Goal: Information Seeking & Learning: Learn about a topic

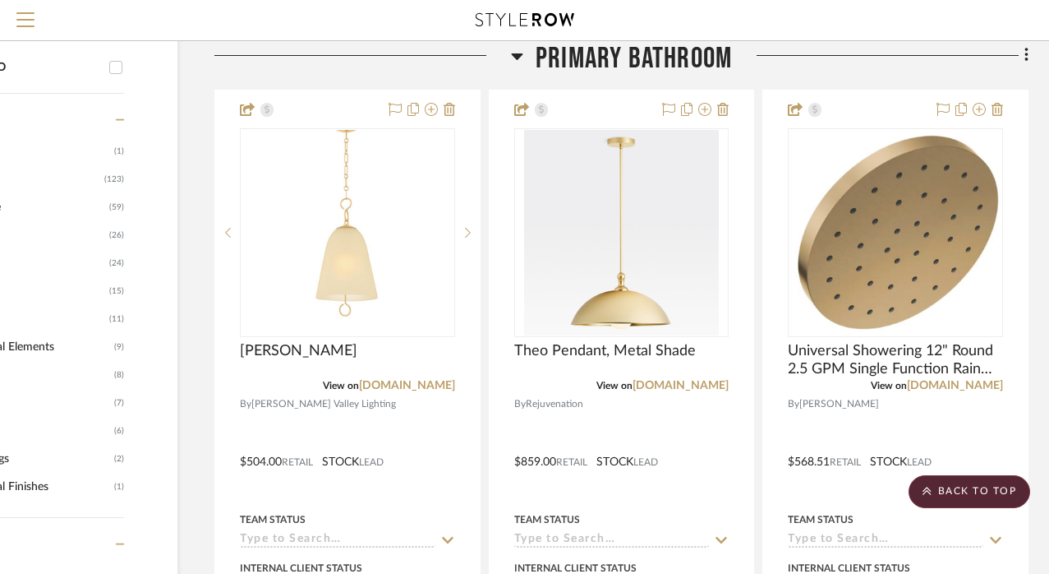
click at [517, 55] on icon at bounding box center [517, 56] width 12 height 7
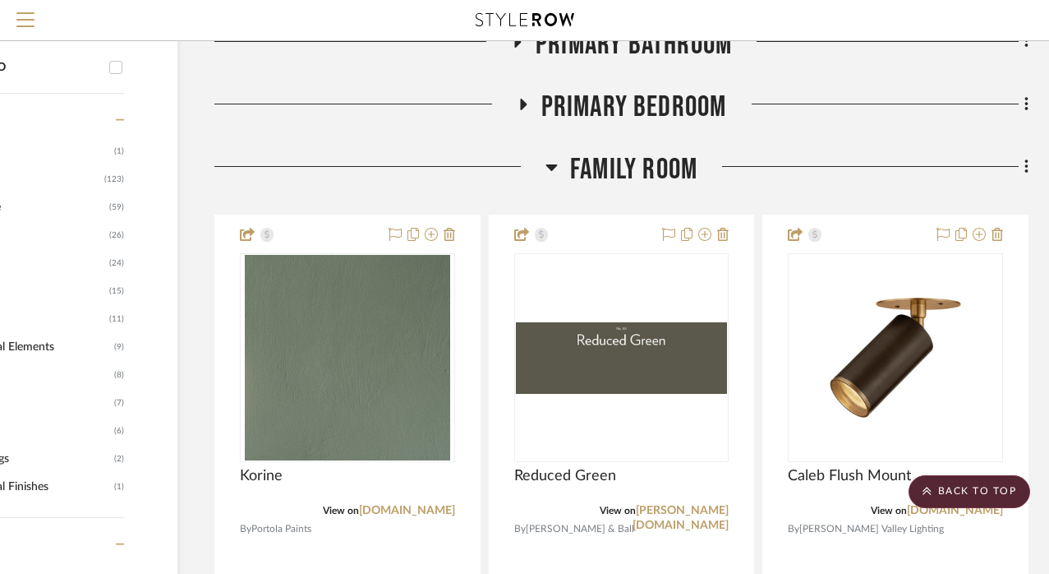
click at [551, 170] on icon at bounding box center [552, 167] width 12 height 20
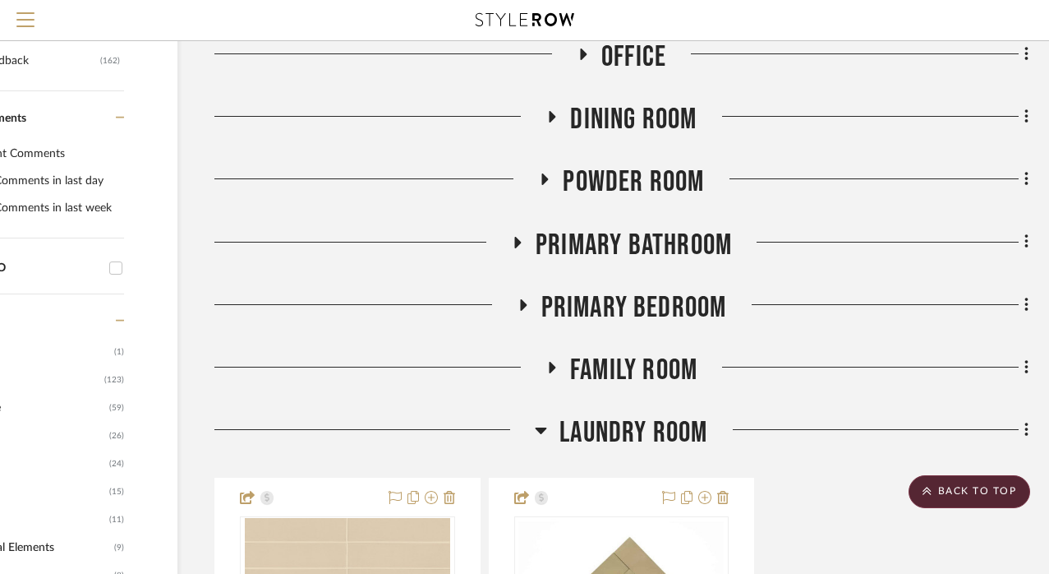
scroll to position [770, 133]
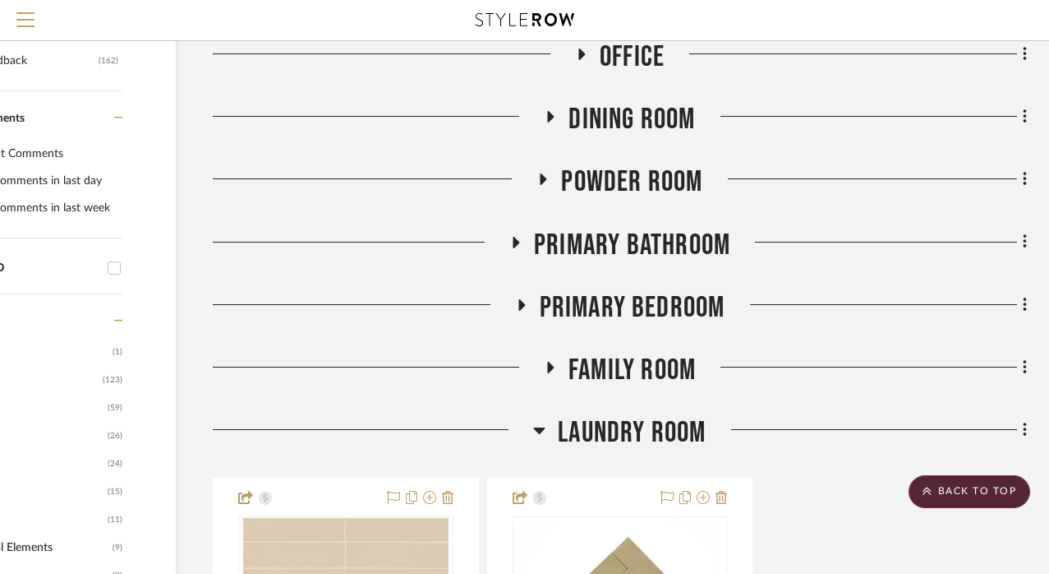
click at [546, 115] on icon at bounding box center [551, 117] width 20 height 12
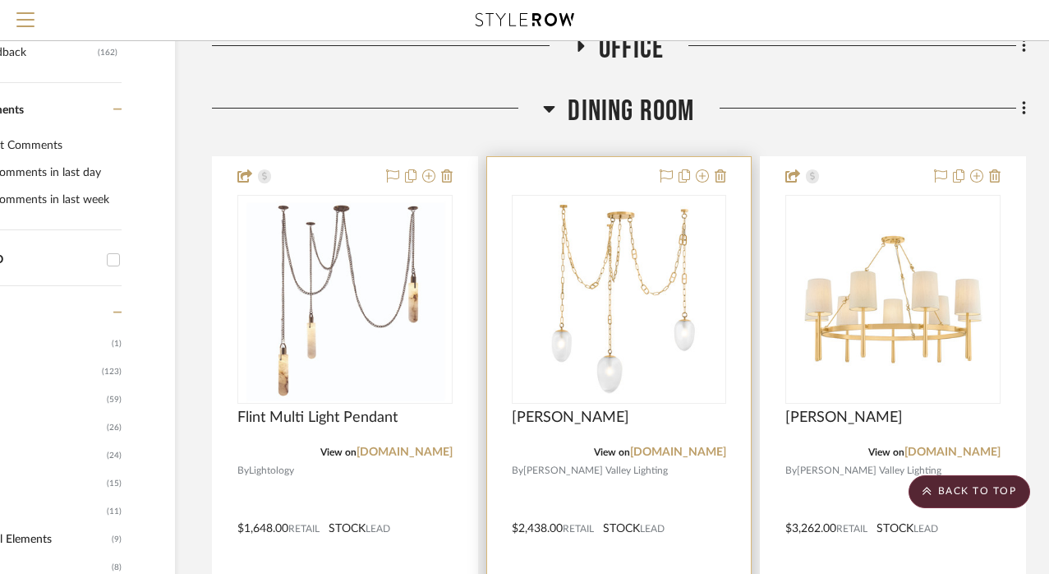
scroll to position [778, 134]
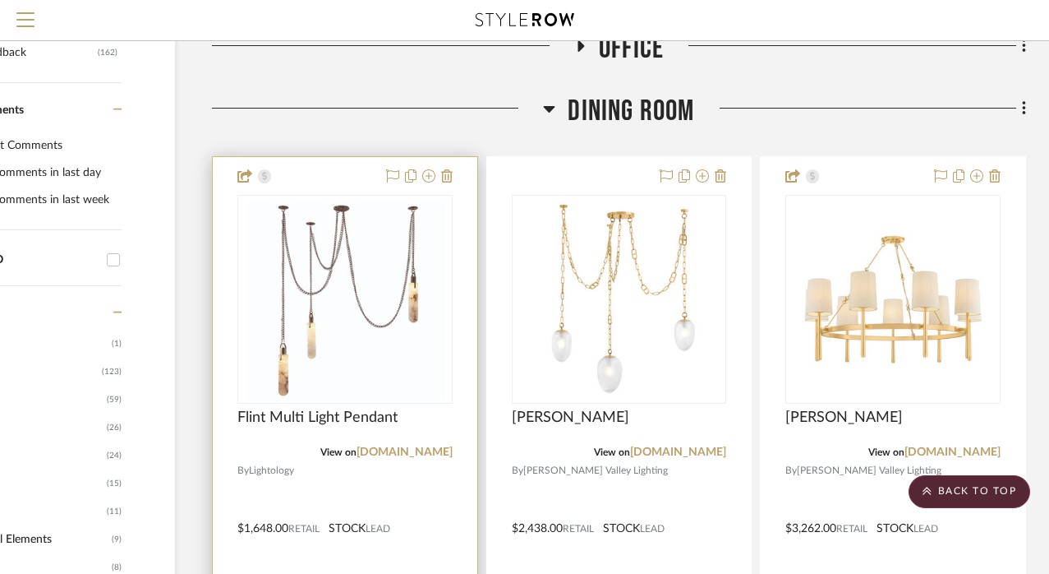
click at [381, 302] on img "0" at bounding box center [345, 298] width 205 height 205
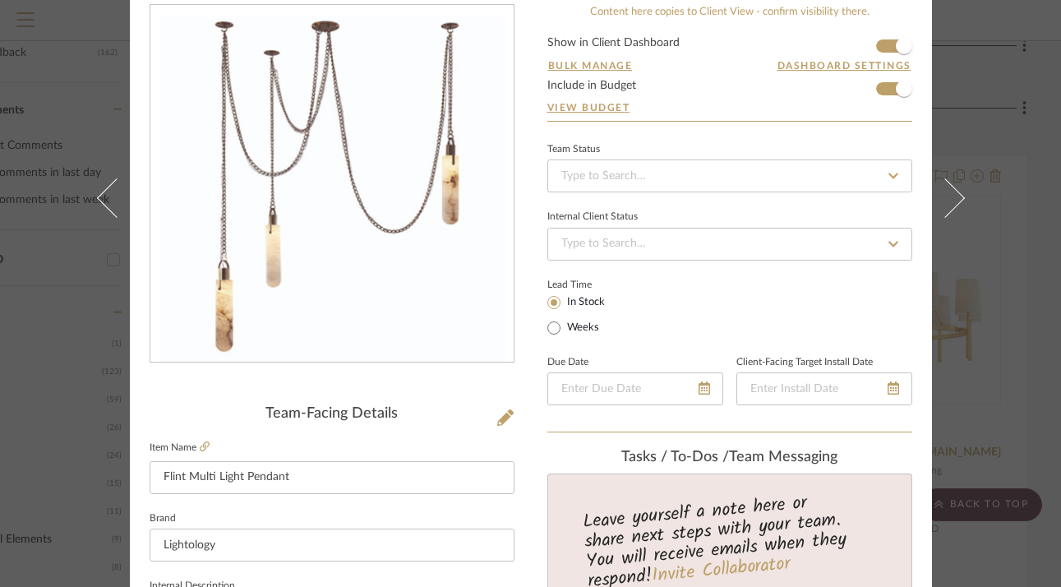
scroll to position [131, 0]
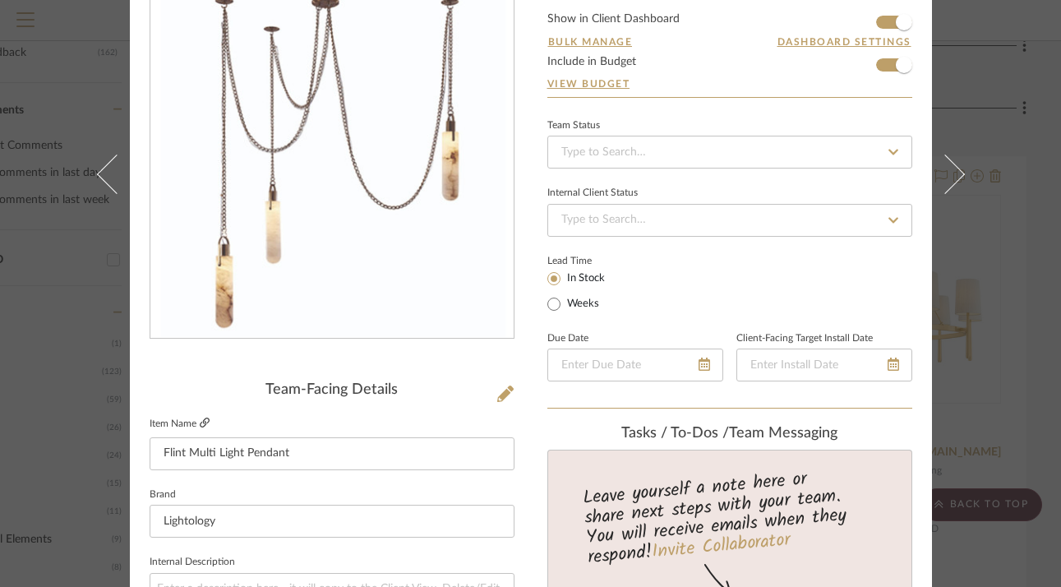
click at [200, 423] on icon at bounding box center [205, 422] width 10 height 10
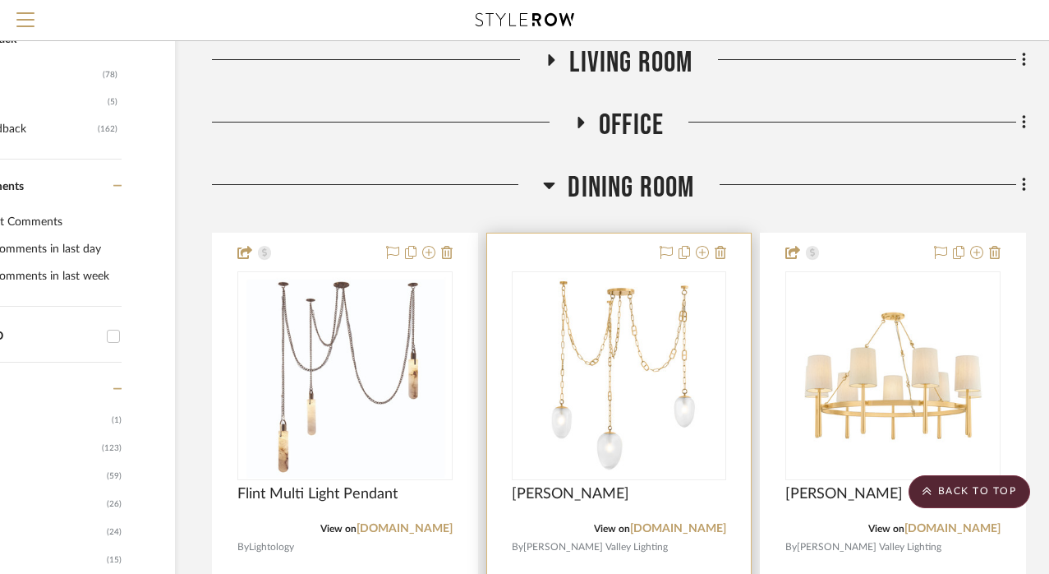
scroll to position [678, 134]
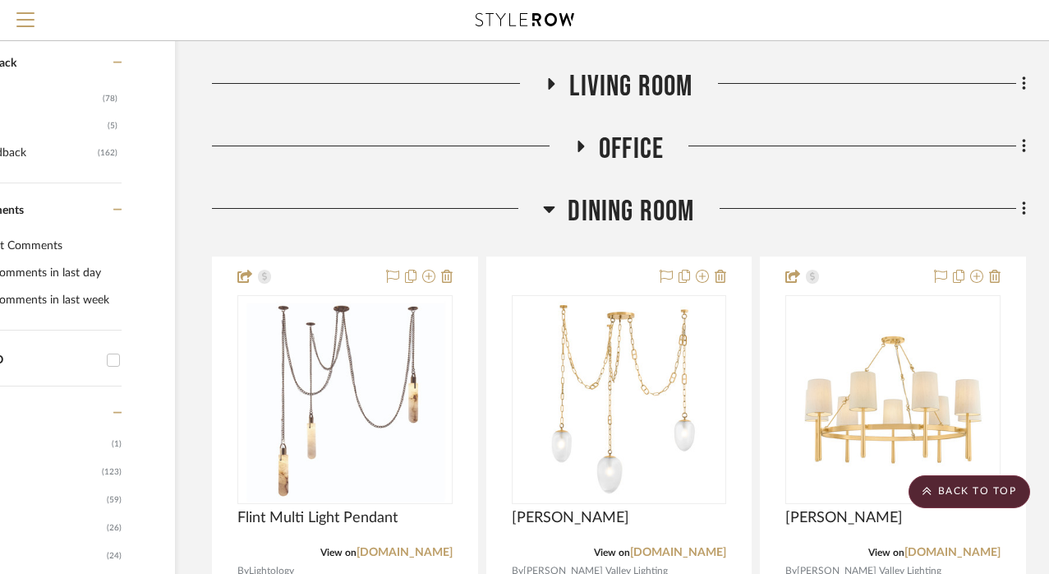
click at [547, 212] on icon at bounding box center [549, 209] width 12 height 20
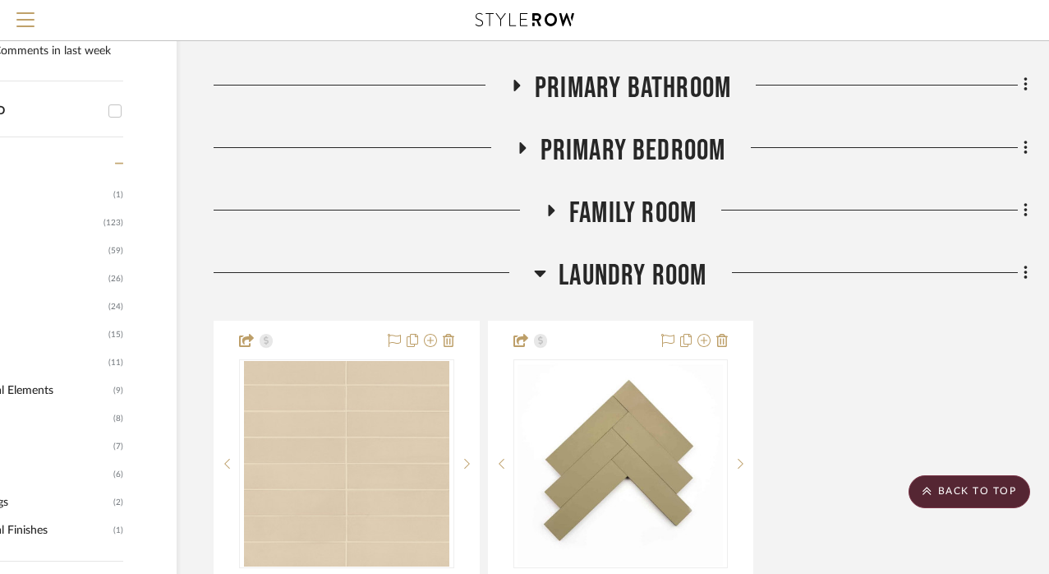
scroll to position [942, 132]
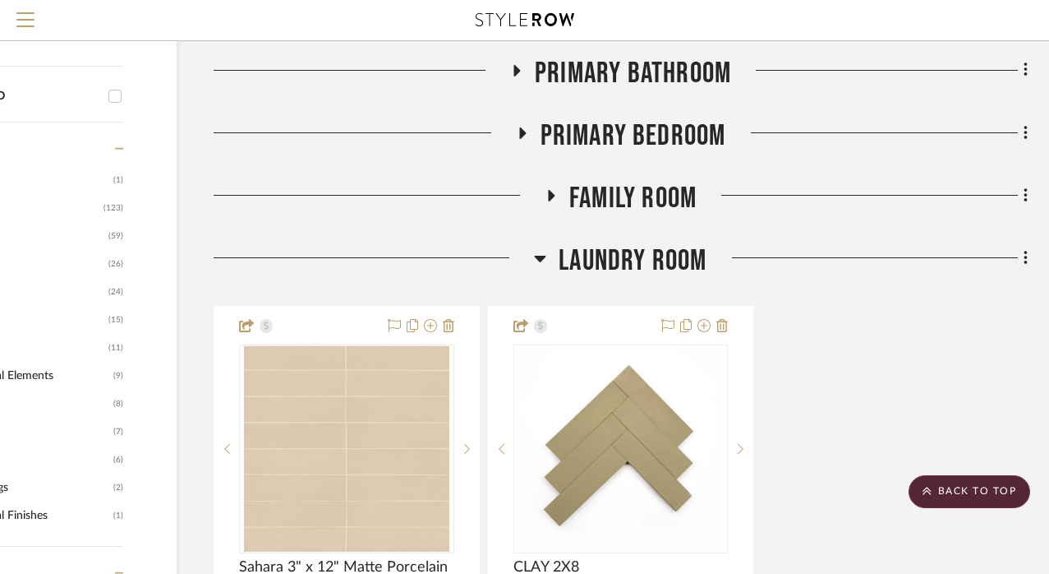
click at [540, 261] on icon at bounding box center [540, 258] width 12 height 20
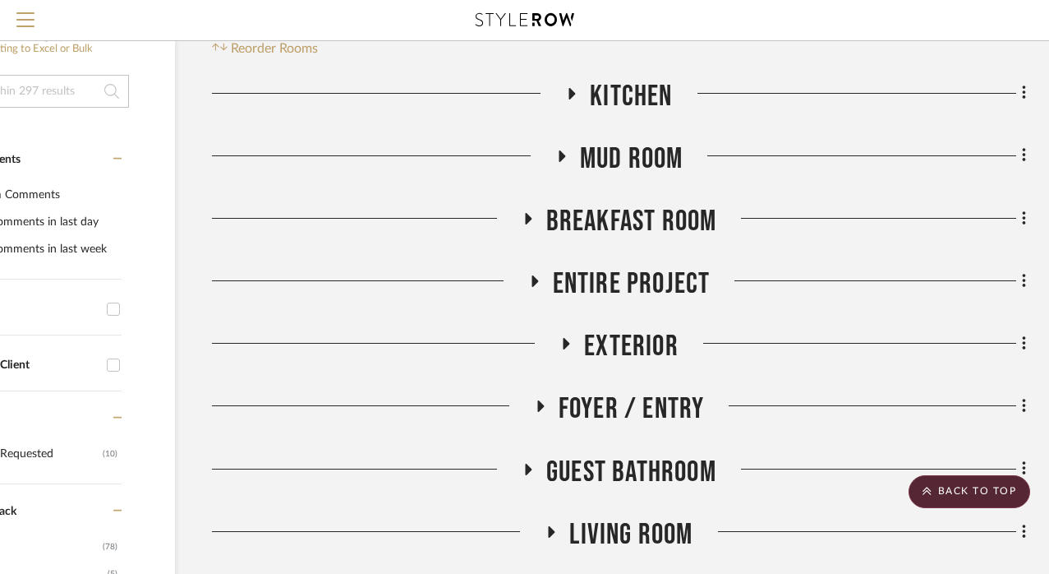
scroll to position [230, 134]
click at [571, 90] on icon at bounding box center [573, 94] width 7 height 12
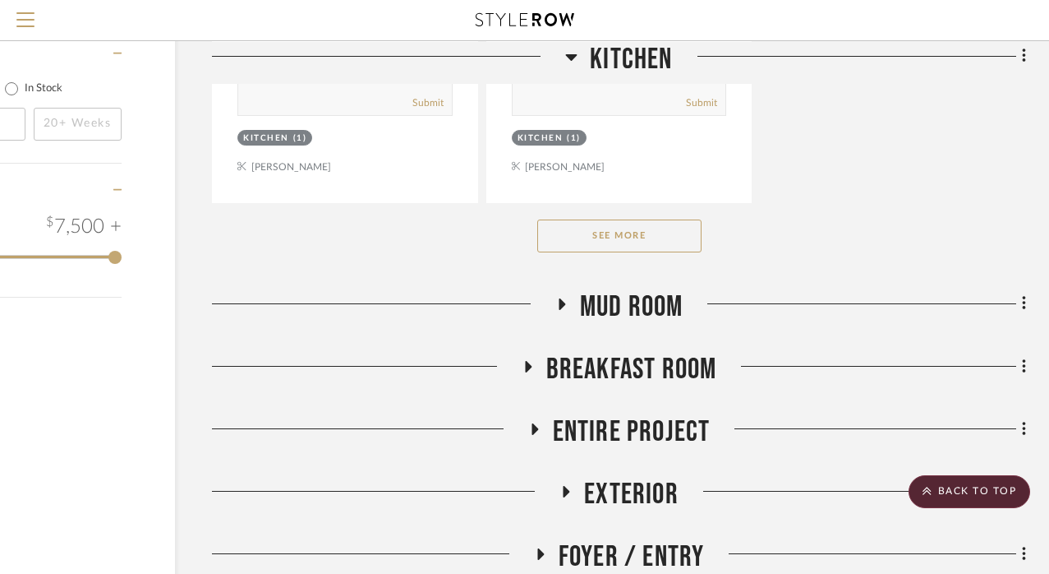
scroll to position [2350, 134]
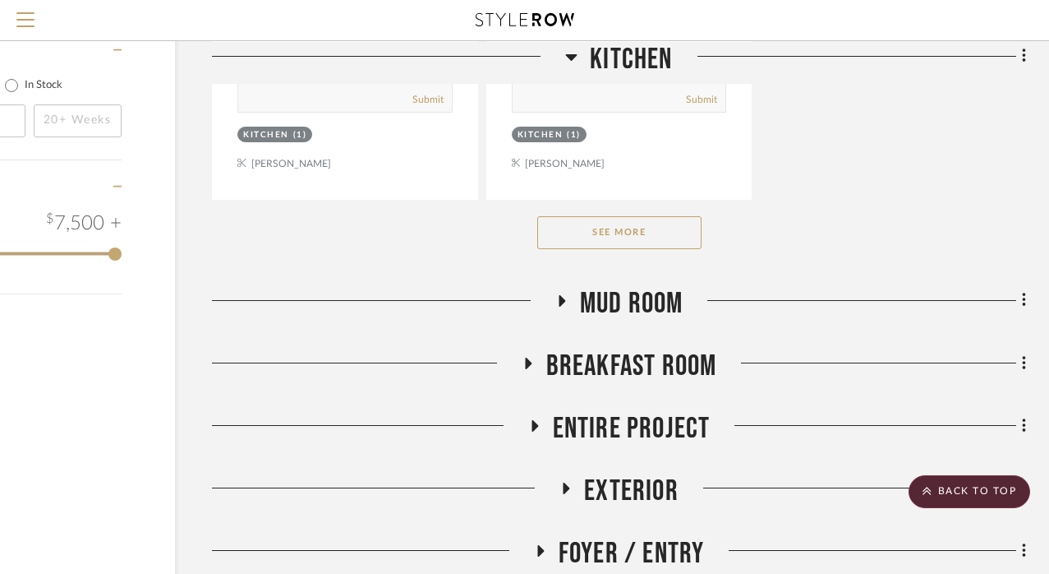
click at [642, 226] on button "See More" at bounding box center [619, 232] width 164 height 33
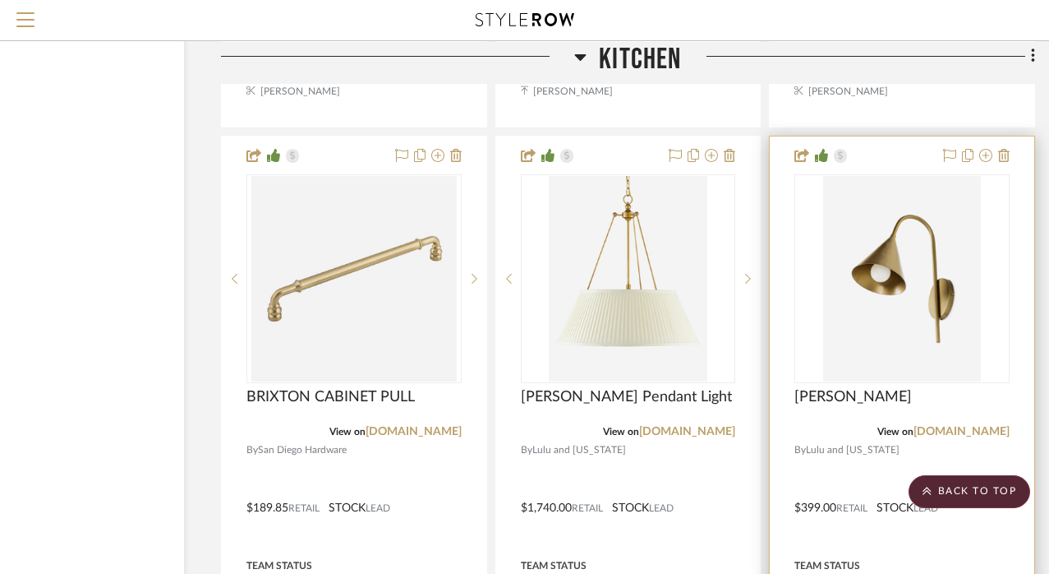
scroll to position [14809, 125]
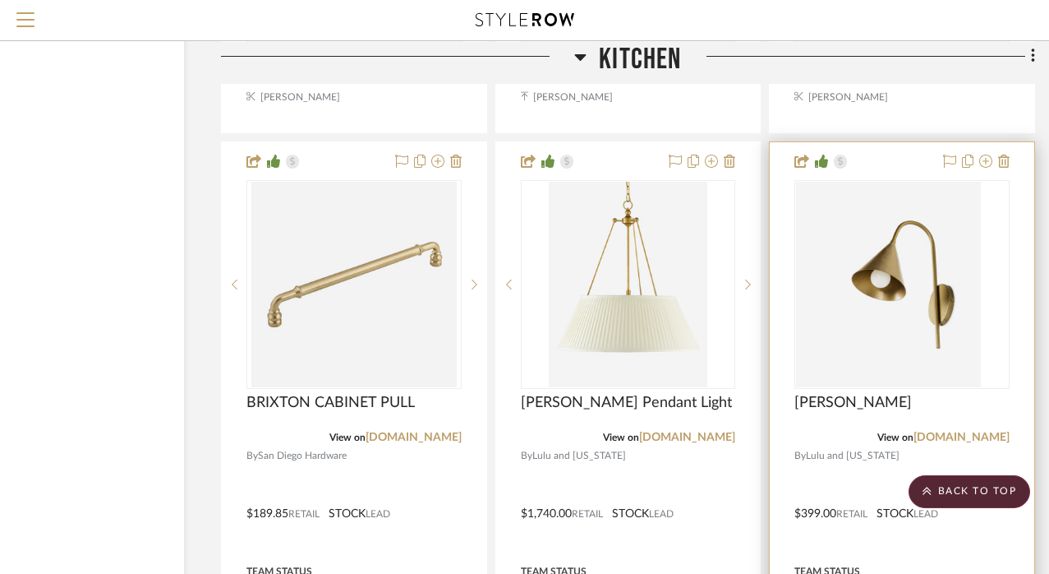
click at [902, 228] on img at bounding box center [902, 284] width 158 height 205
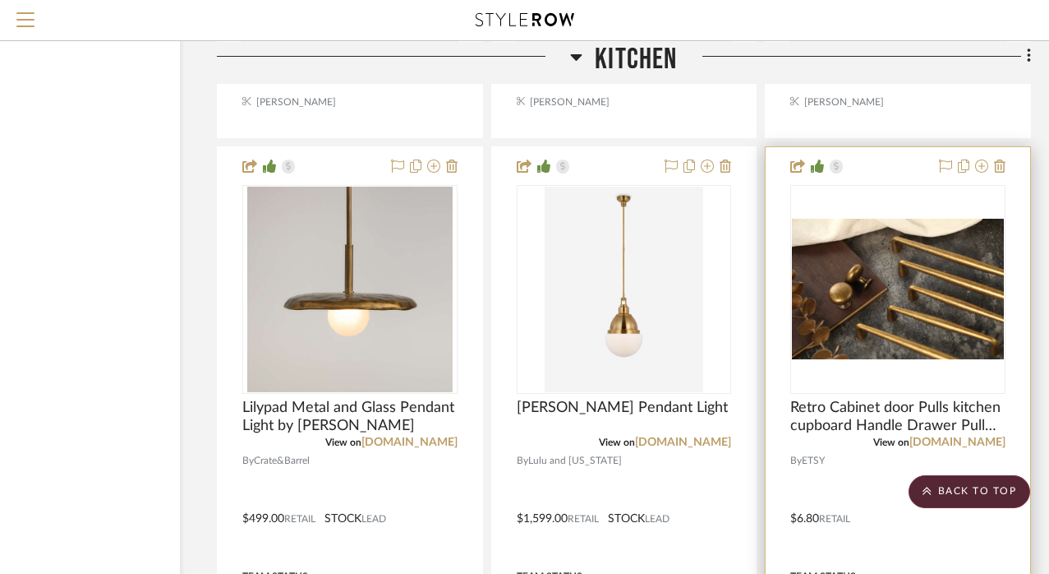
scroll to position [15504, 129]
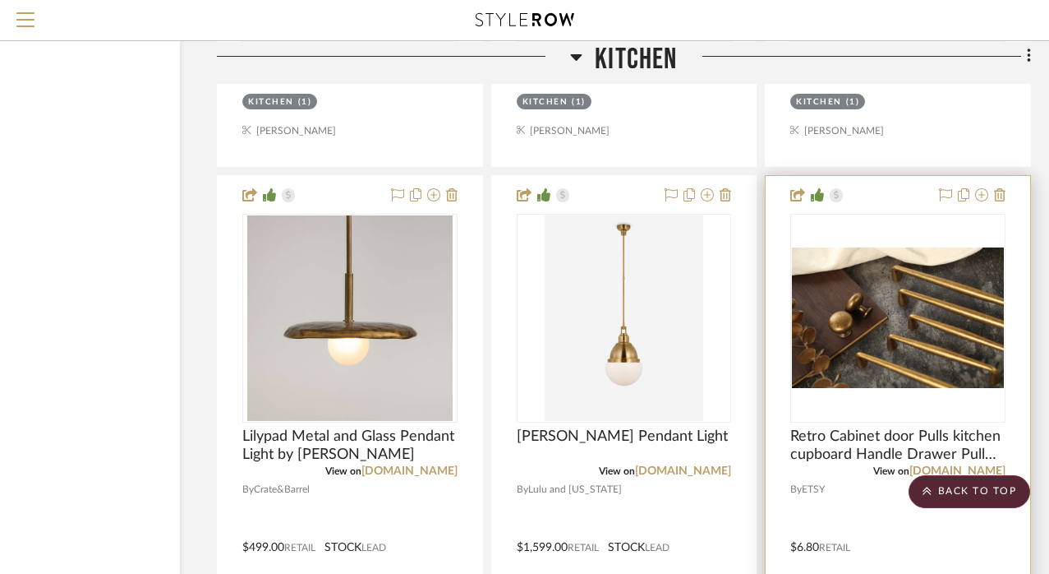
click at [877, 247] on img "0" at bounding box center [898, 317] width 212 height 141
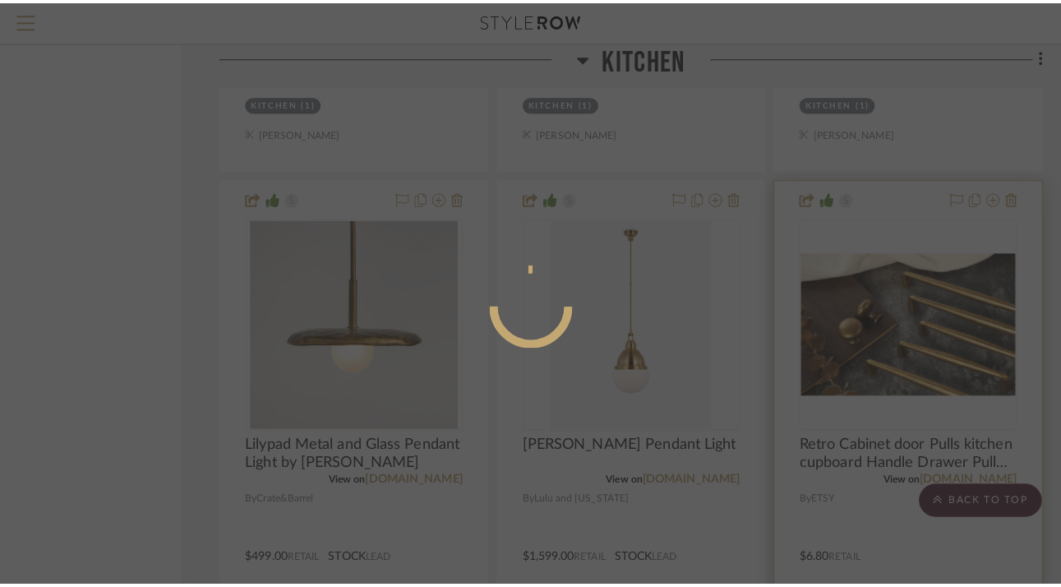
scroll to position [0, 0]
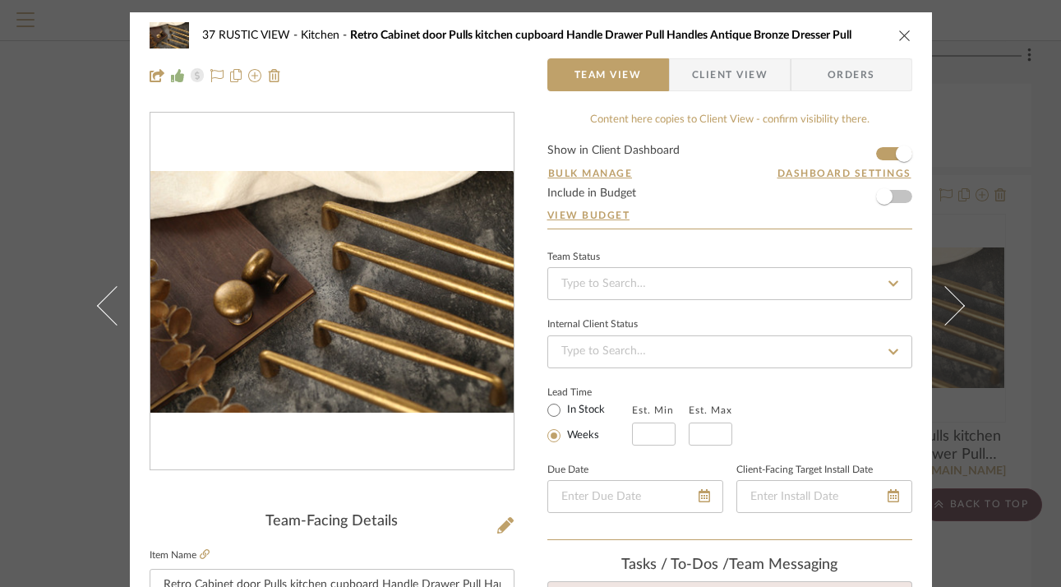
click at [718, 78] on span "Client View" at bounding box center [730, 74] width 76 height 33
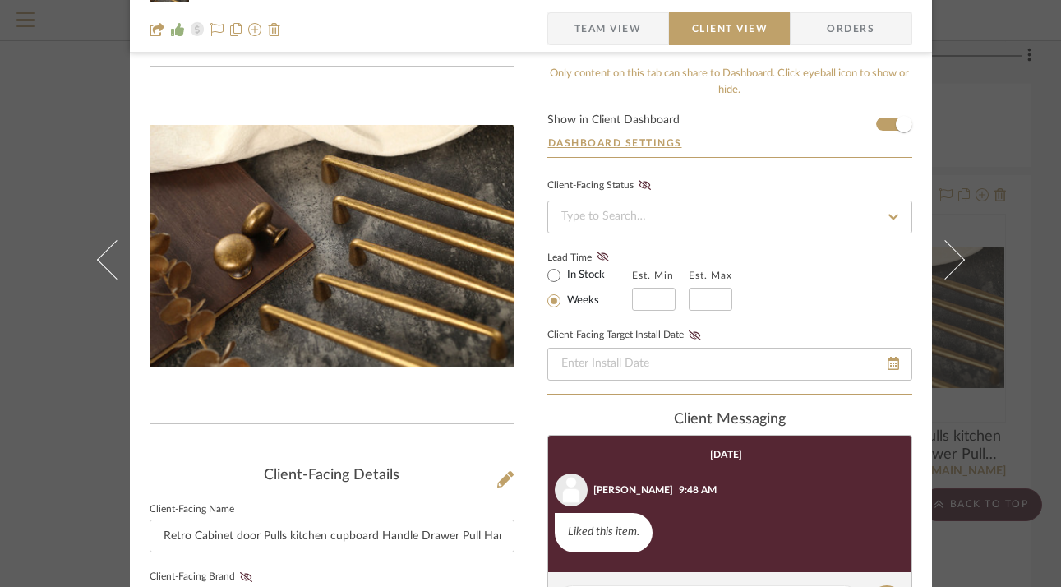
scroll to position [43, 0]
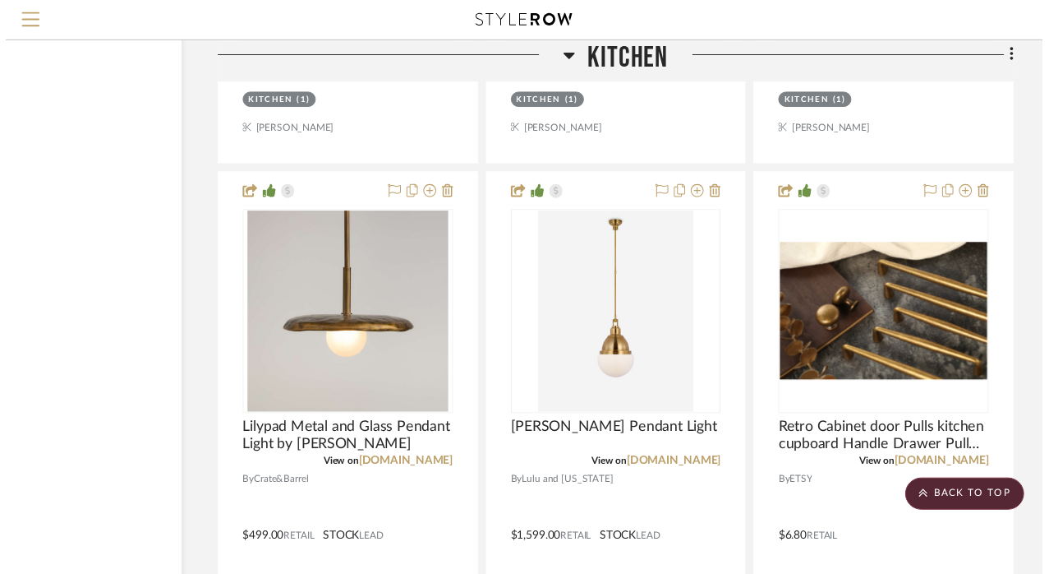
scroll to position [15504, 129]
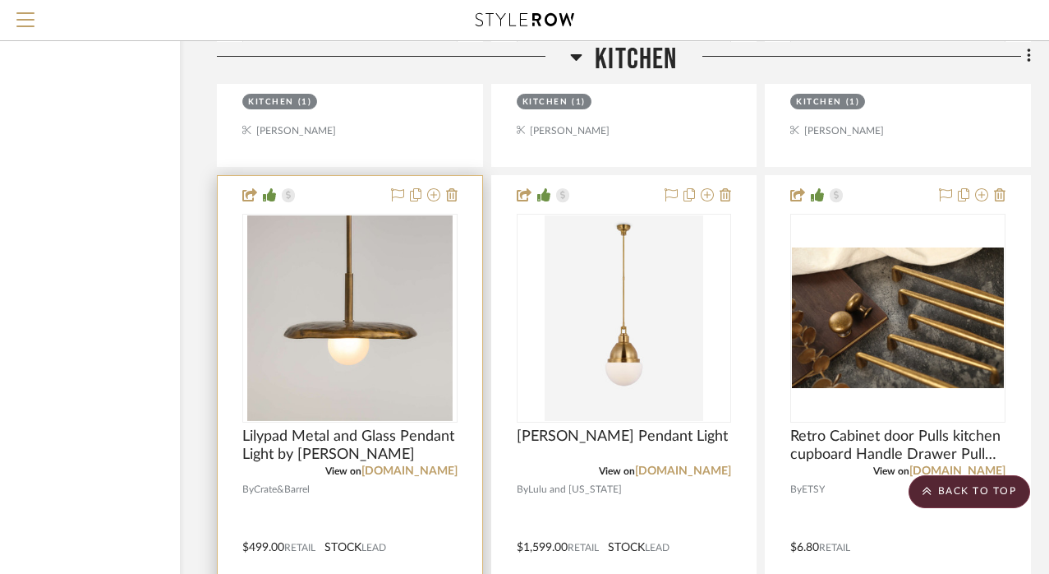
click at [347, 225] on img "0" at bounding box center [349, 317] width 205 height 205
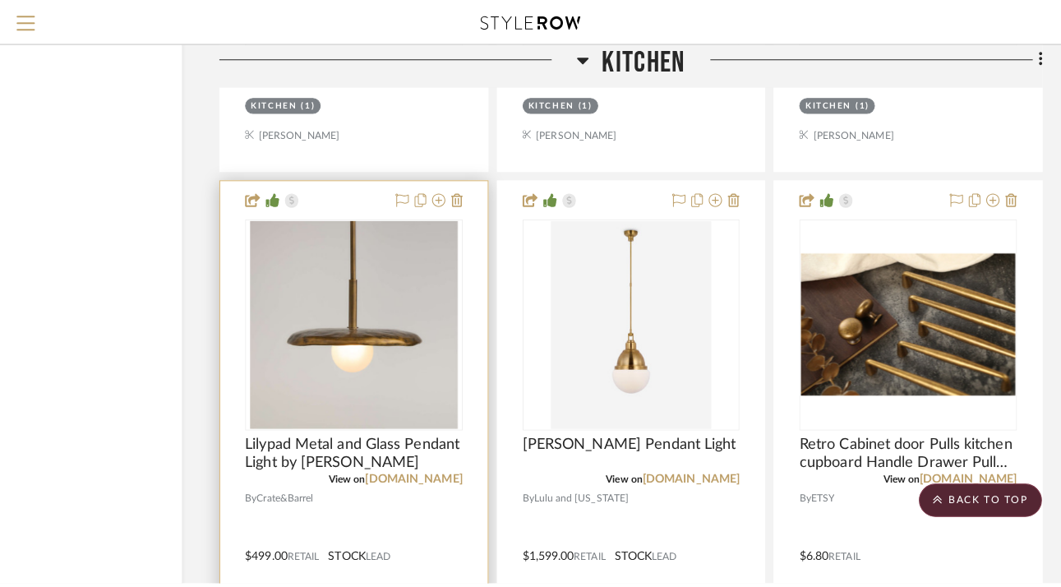
scroll to position [0, 0]
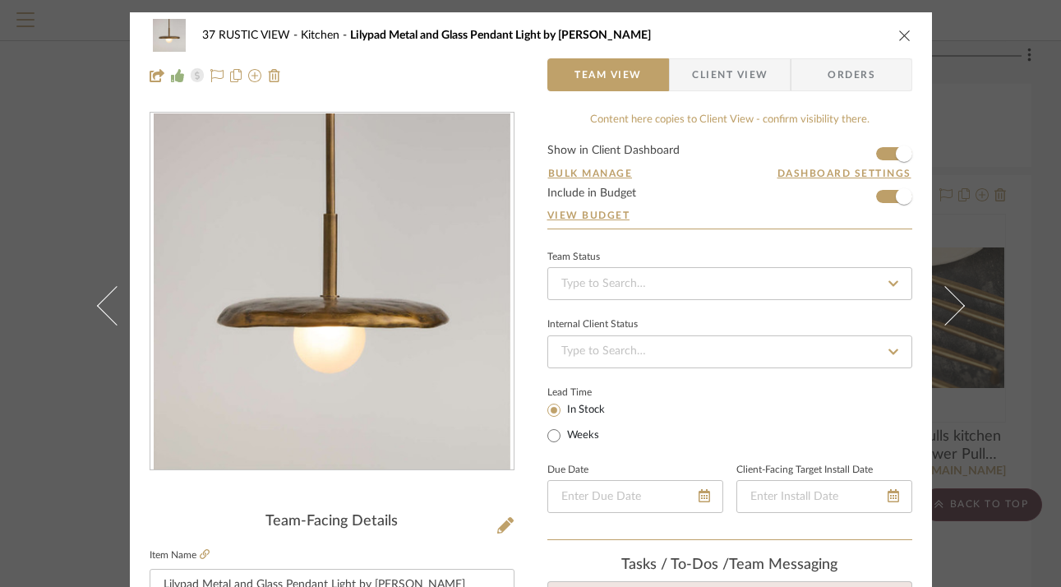
click at [341, 338] on img "0" at bounding box center [332, 291] width 357 height 357
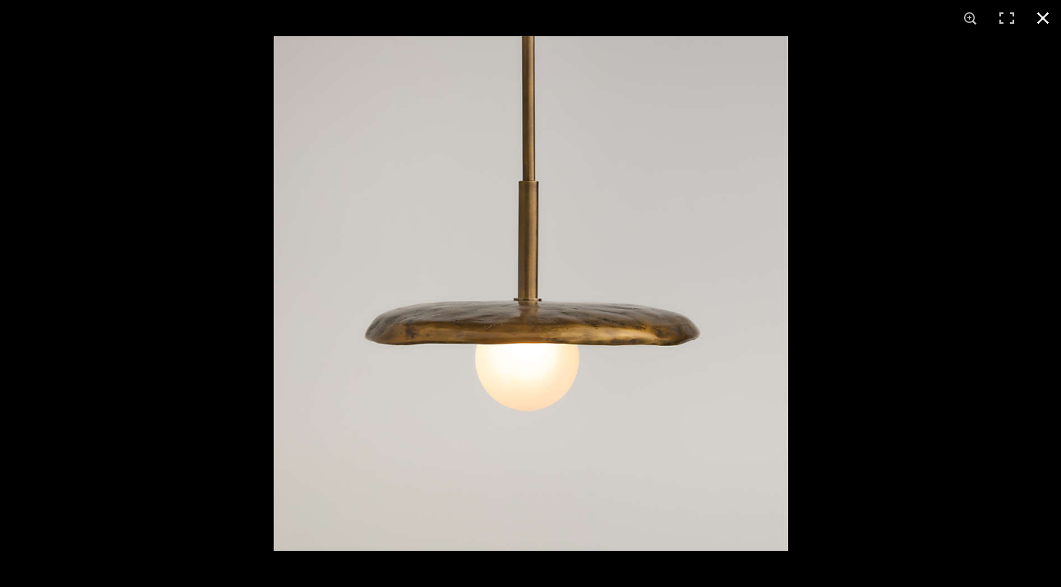
click at [1045, 20] on button at bounding box center [1043, 18] width 36 height 36
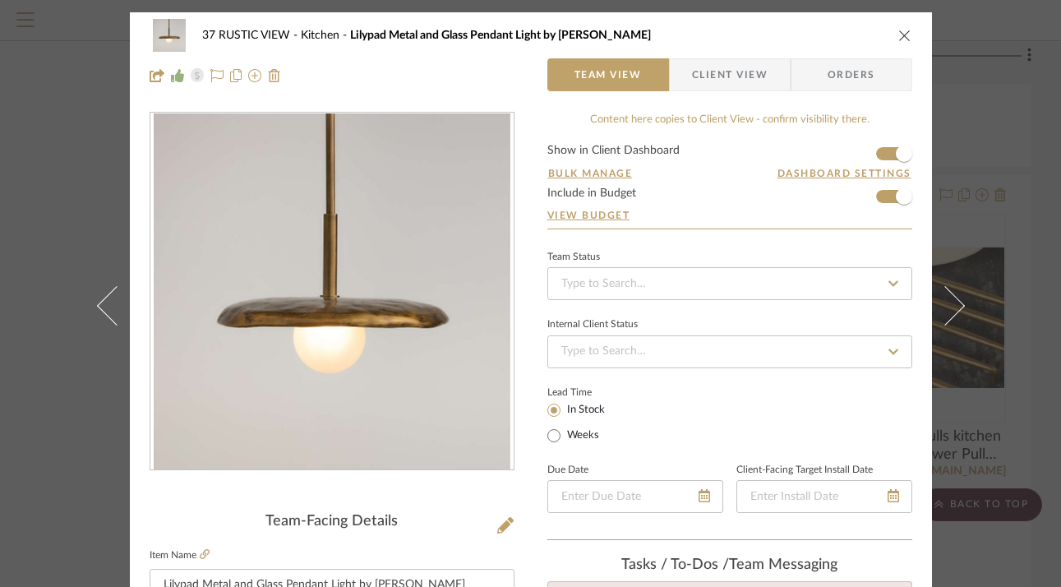
click at [898, 35] on icon "close" at bounding box center [904, 35] width 13 height 13
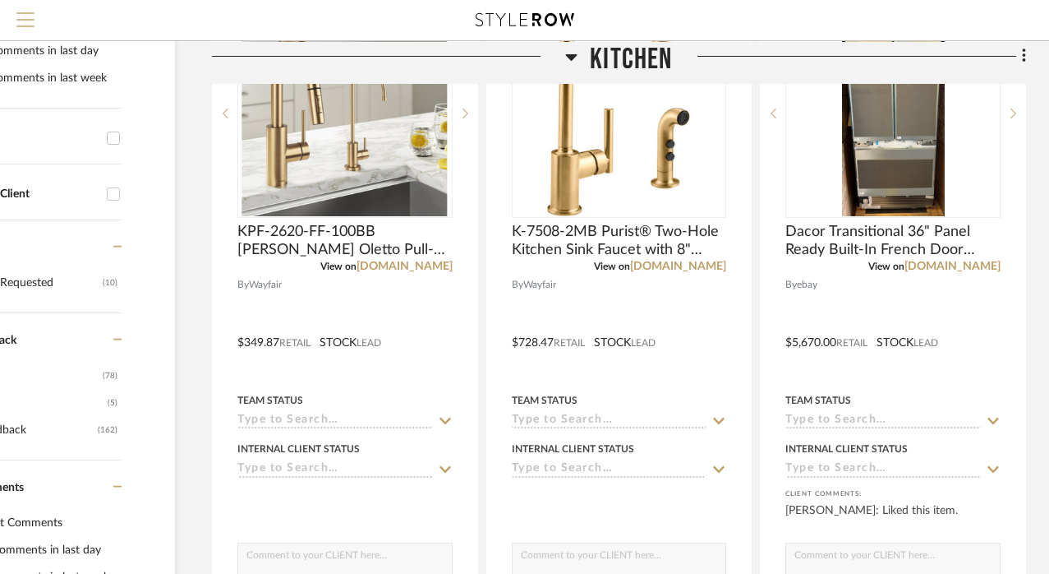
scroll to position [402, 134]
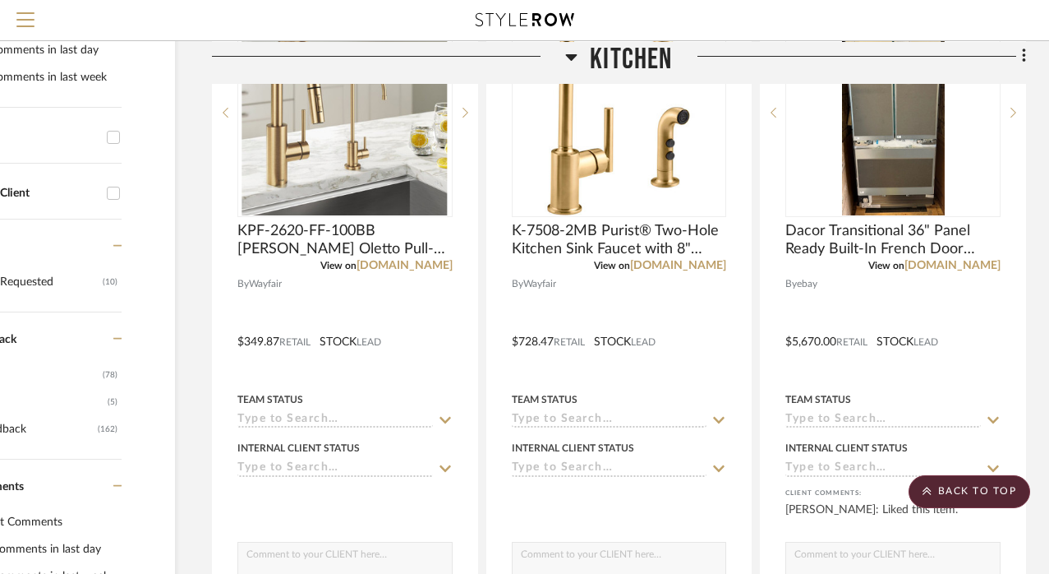
click at [575, 53] on icon at bounding box center [571, 56] width 12 height 20
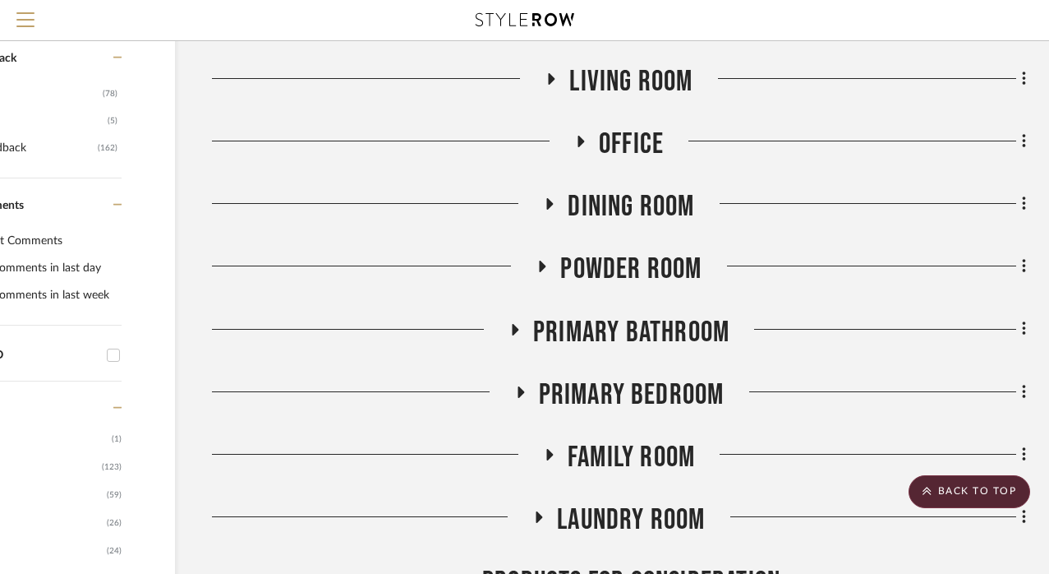
scroll to position [726, 132]
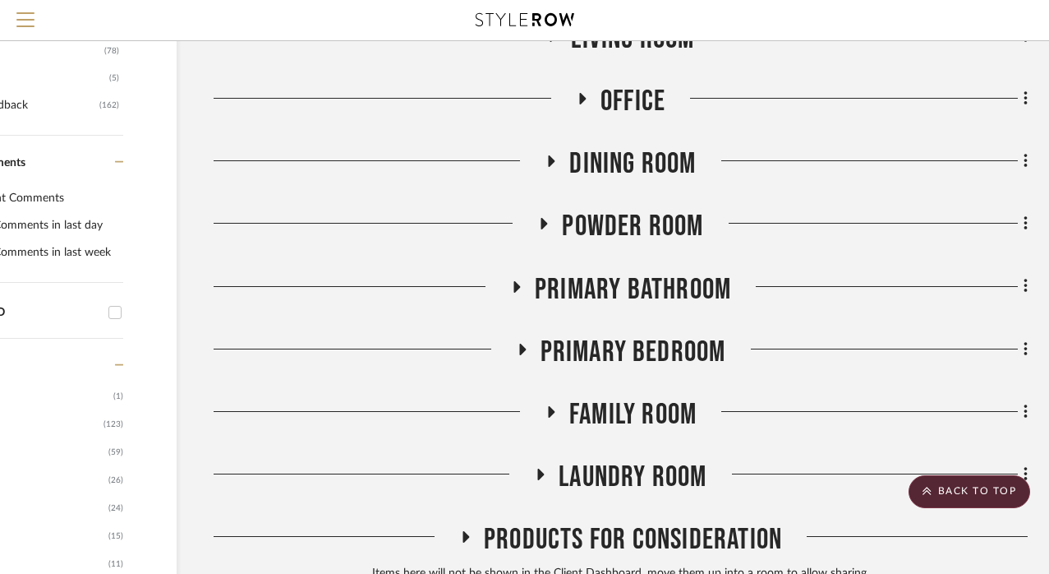
click at [515, 284] on icon at bounding box center [517, 287] width 7 height 12
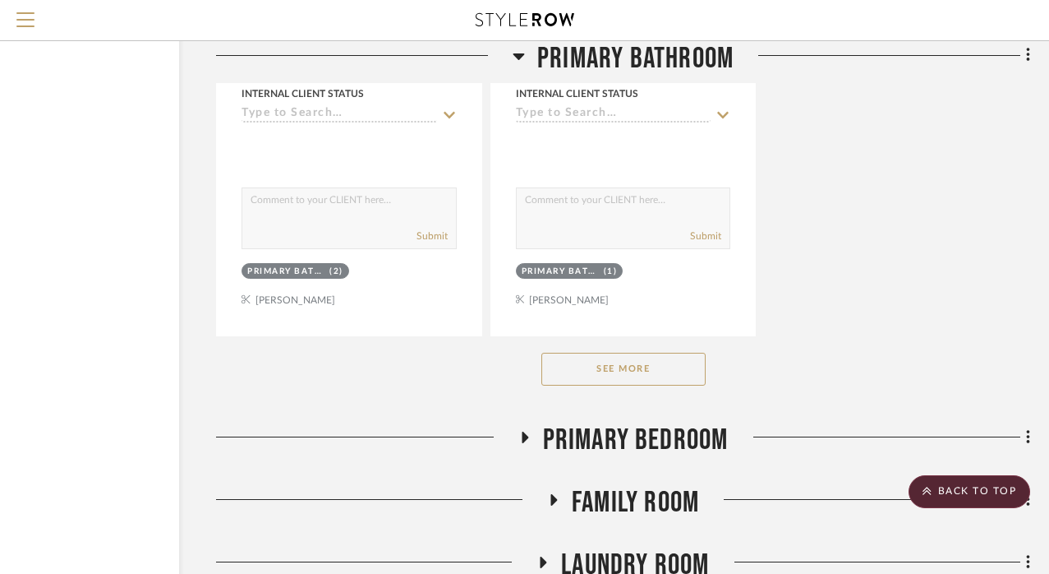
scroll to position [2906, 130]
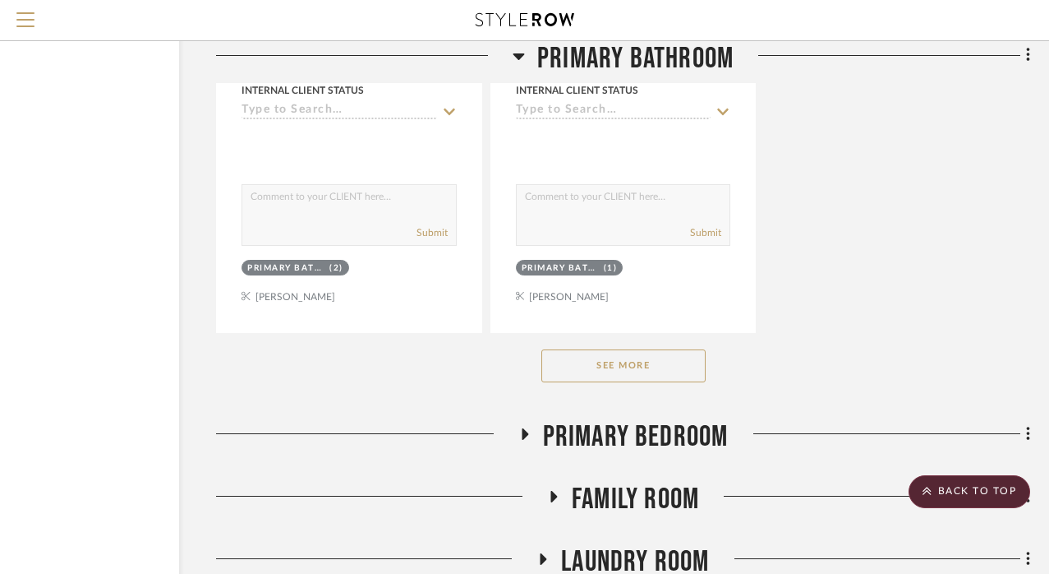
click at [618, 357] on button "See More" at bounding box center [624, 365] width 164 height 33
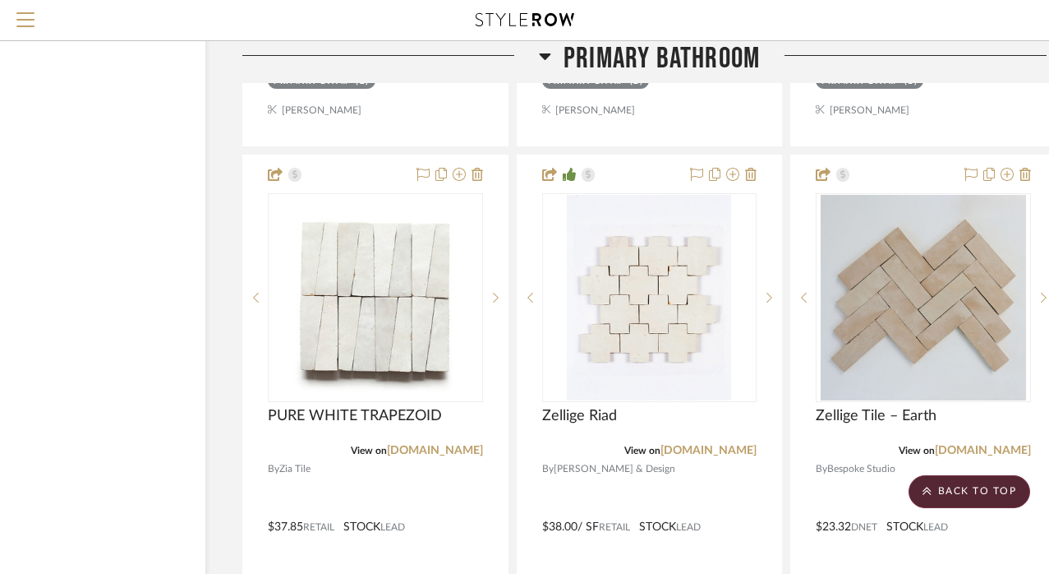
scroll to position [13299, 104]
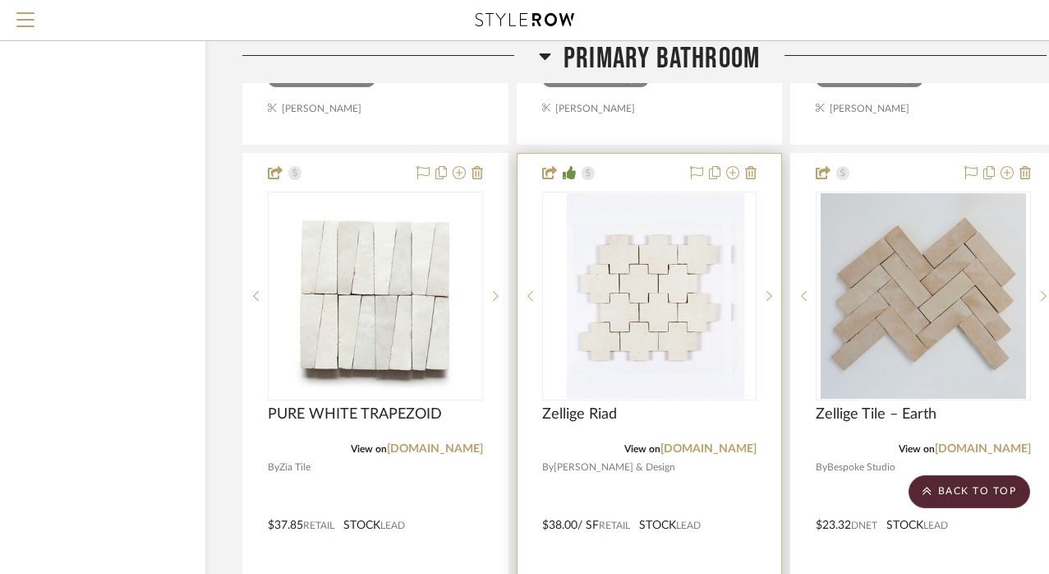
click at [644, 261] on img "0" at bounding box center [662, 295] width 164 height 205
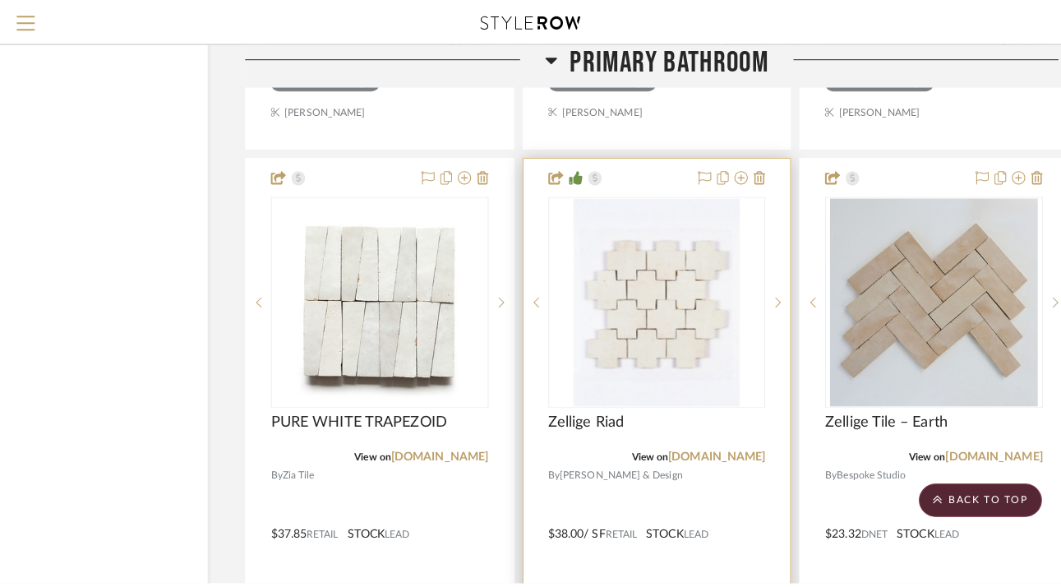
scroll to position [0, 0]
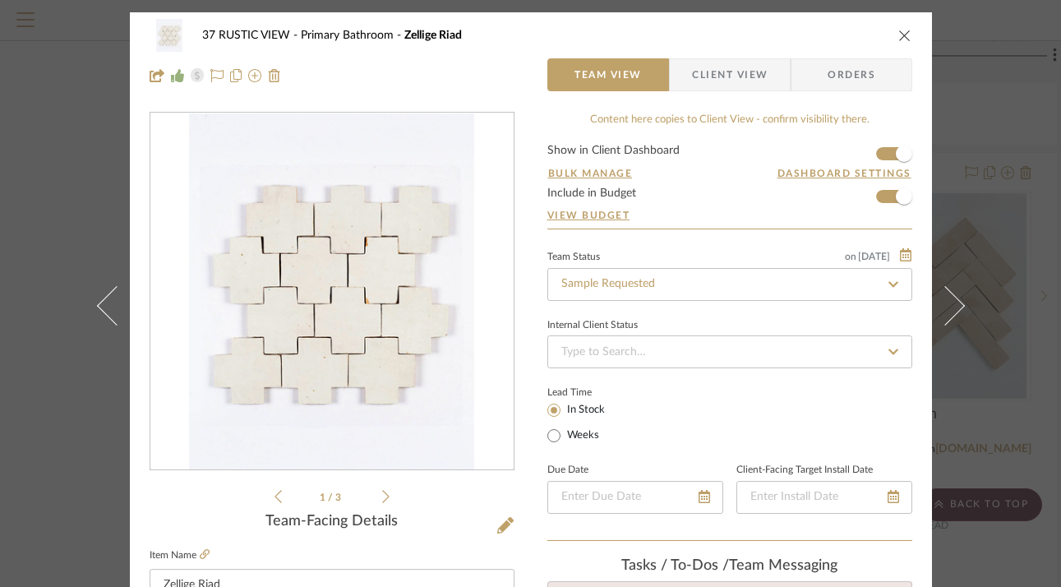
click at [898, 37] on icon "close" at bounding box center [904, 35] width 13 height 13
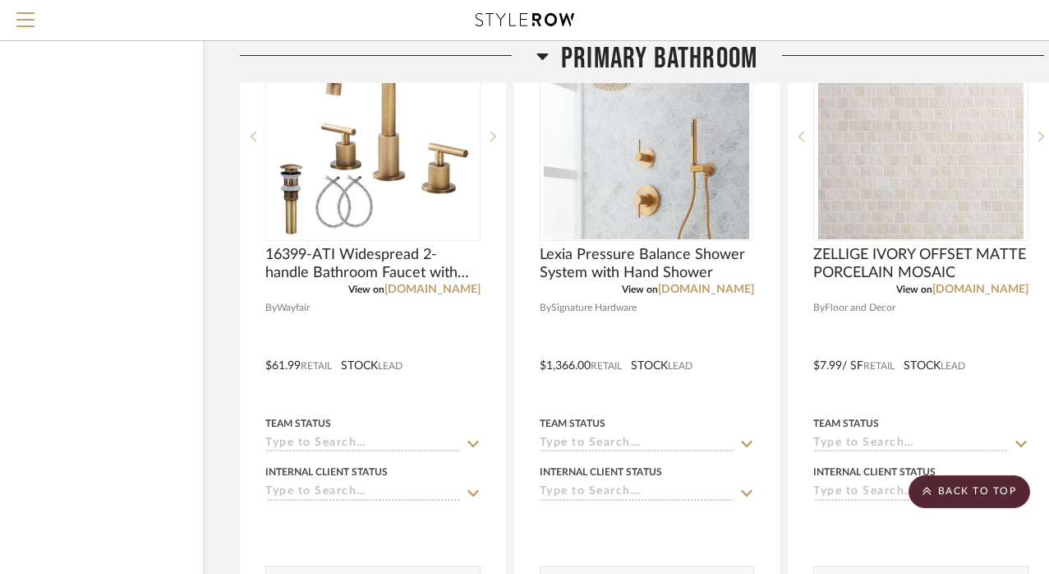
scroll to position [3148, 106]
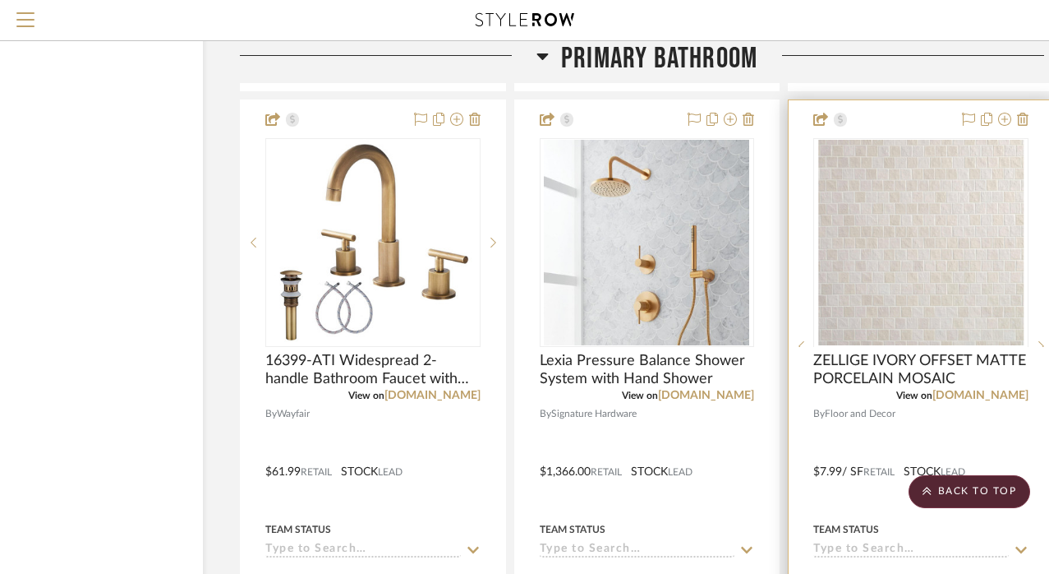
click at [933, 205] on img "0" at bounding box center [921, 242] width 205 height 205
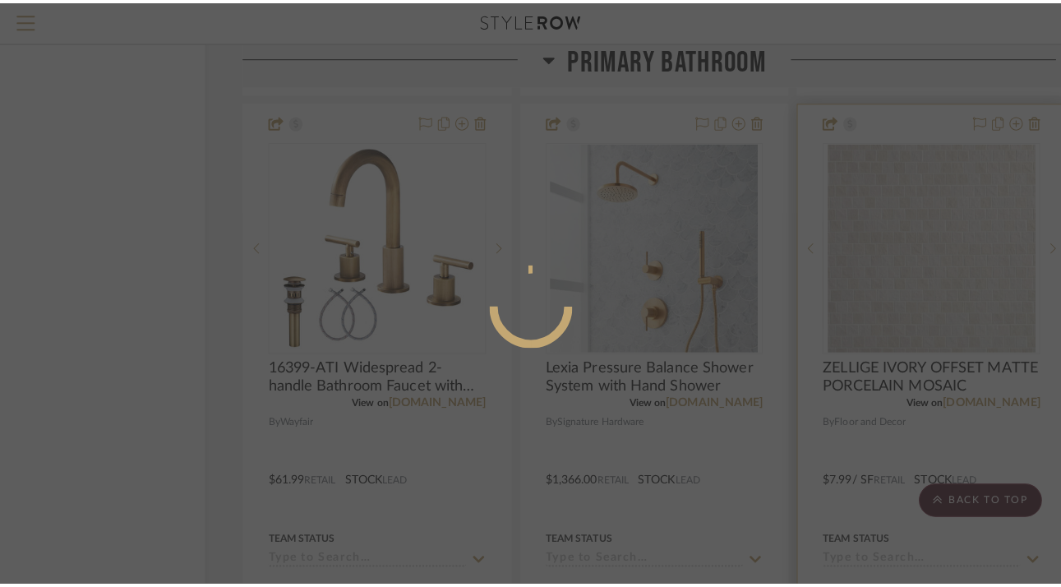
scroll to position [0, 0]
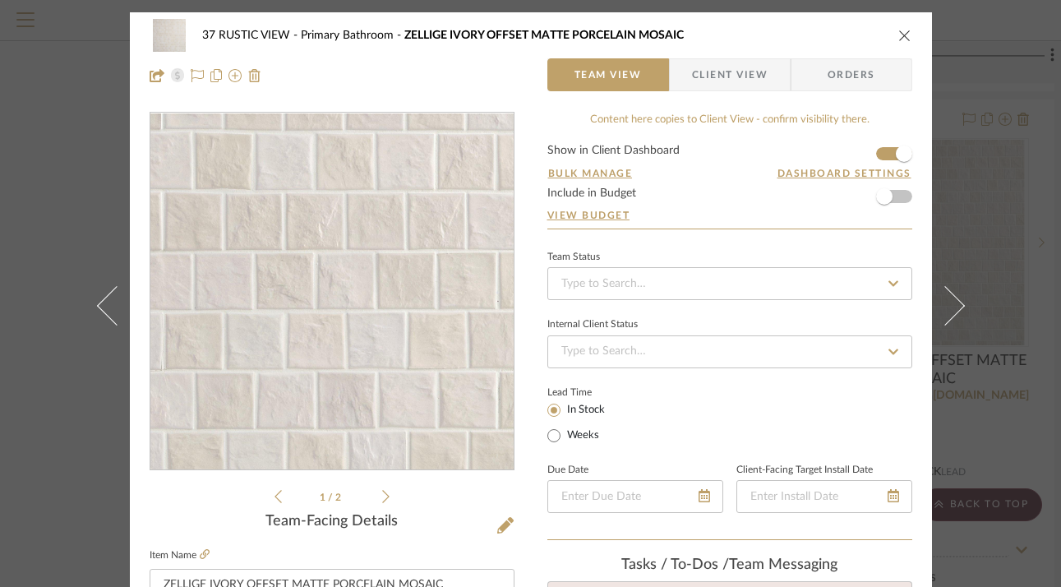
click at [316, 296] on img "0" at bounding box center [332, 291] width 357 height 357
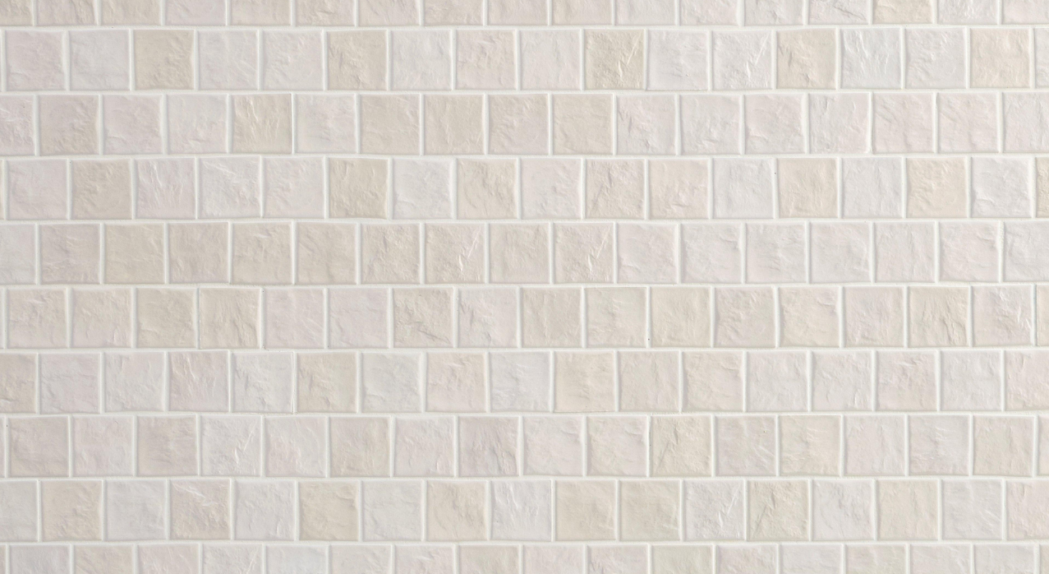
click at [274, 122] on img at bounding box center [531, 293] width 514 height 514
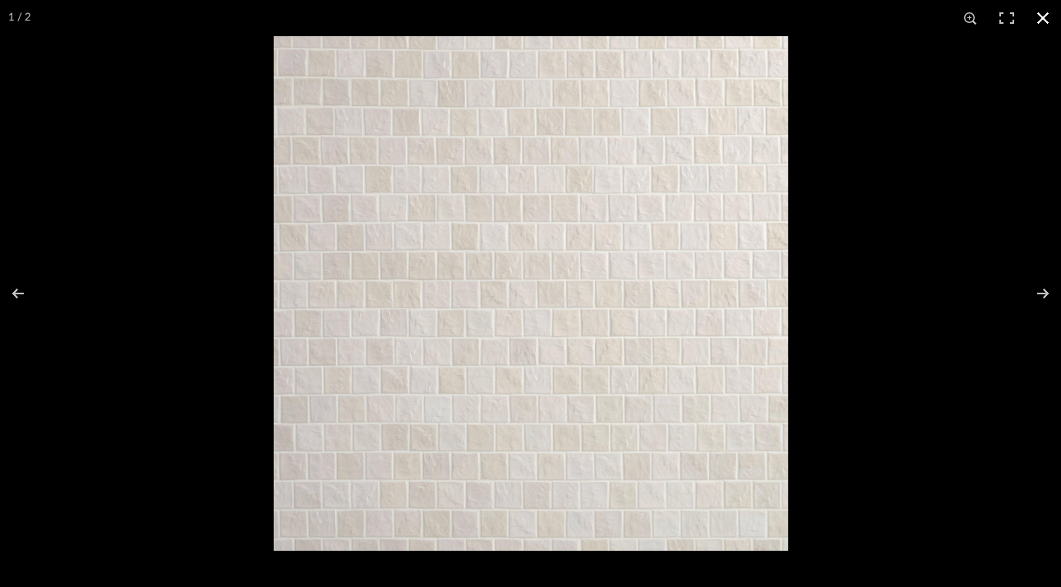
click at [1045, 19] on button at bounding box center [1043, 18] width 36 height 36
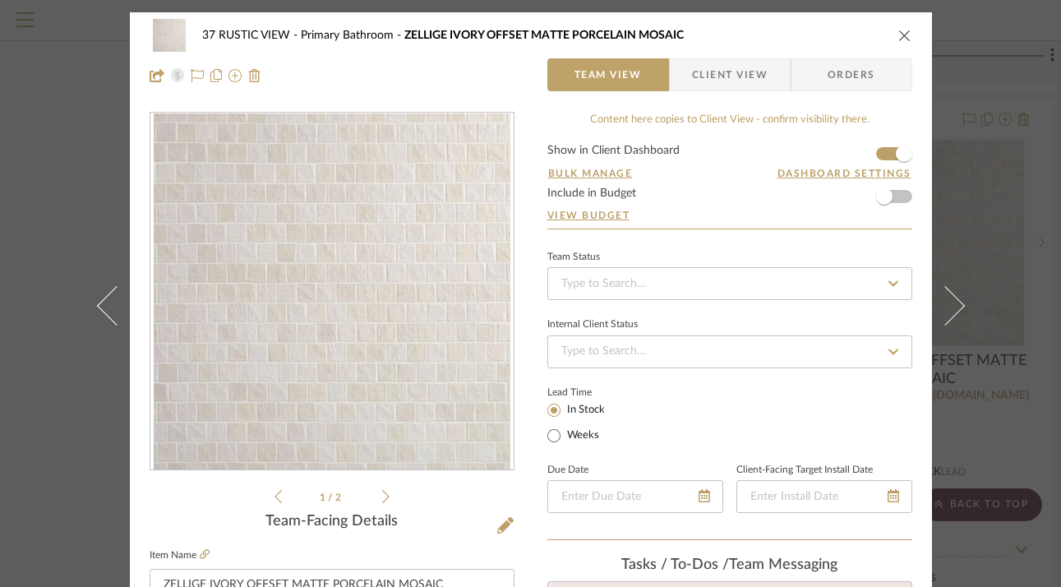
click at [899, 33] on icon "close" at bounding box center [904, 35] width 13 height 13
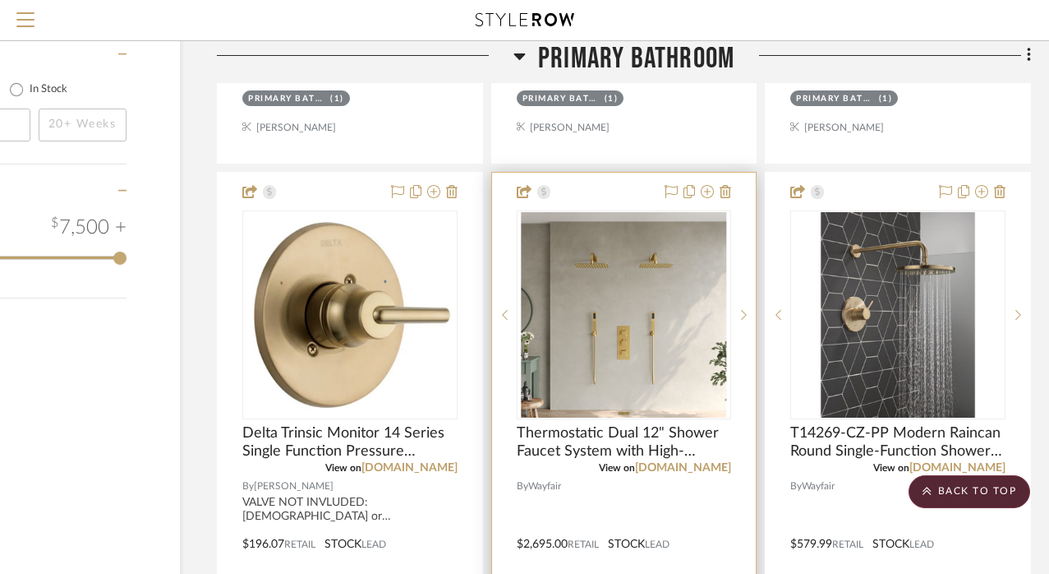
scroll to position [2368, 129]
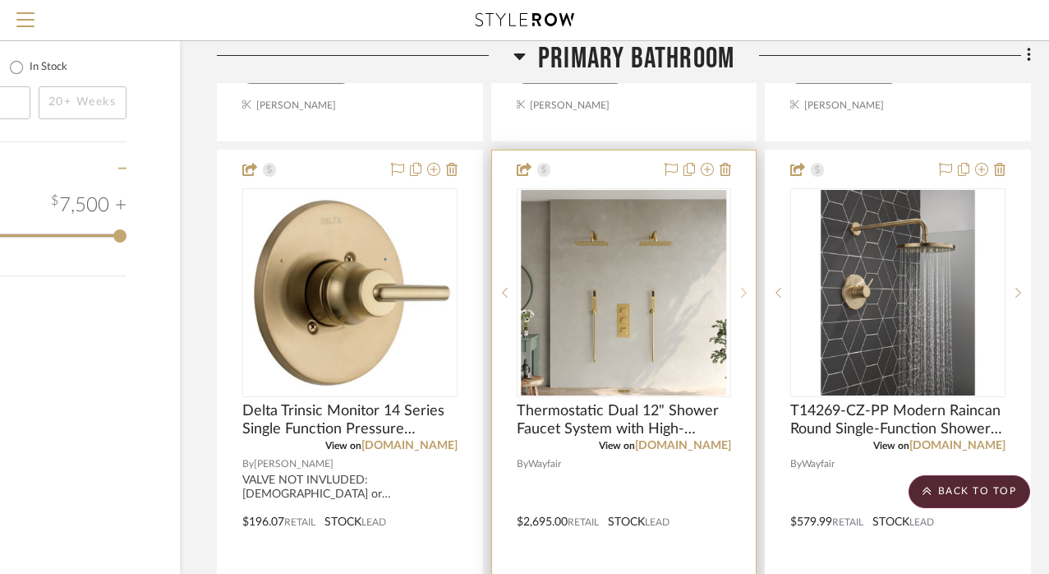
click at [747, 287] on icon at bounding box center [744, 293] width 6 height 12
click at [745, 288] on icon at bounding box center [745, 293] width 6 height 10
click at [651, 268] on img "0" at bounding box center [623, 292] width 205 height 205
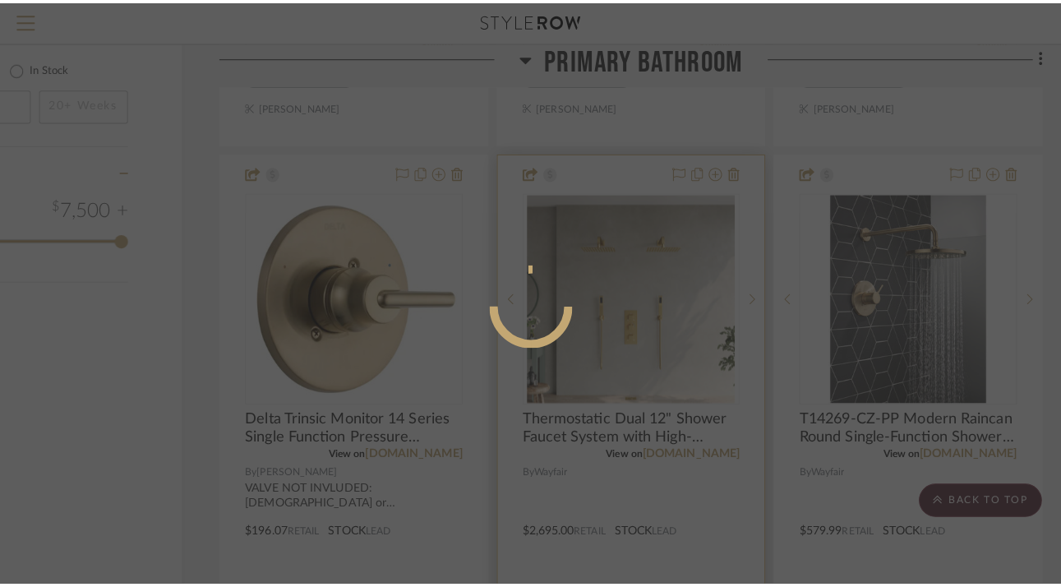
scroll to position [0, 0]
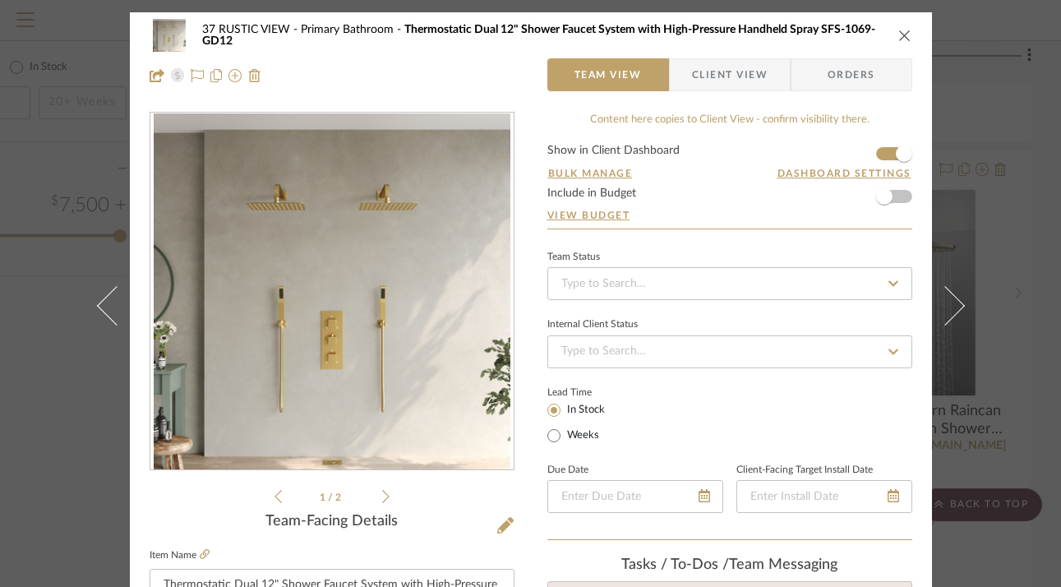
click at [382, 496] on icon at bounding box center [385, 496] width 7 height 15
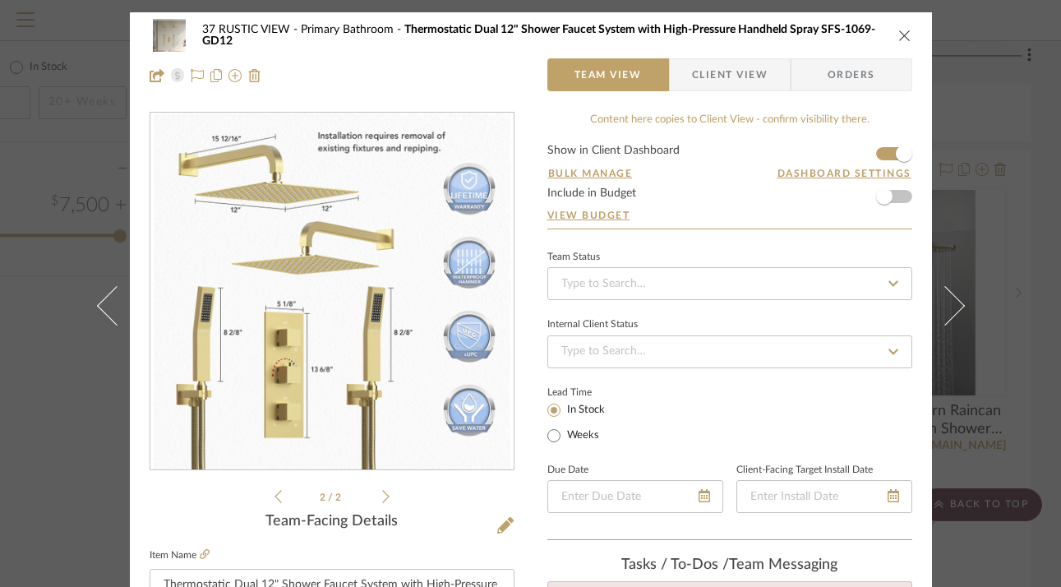
click at [382, 496] on icon at bounding box center [385, 496] width 7 height 15
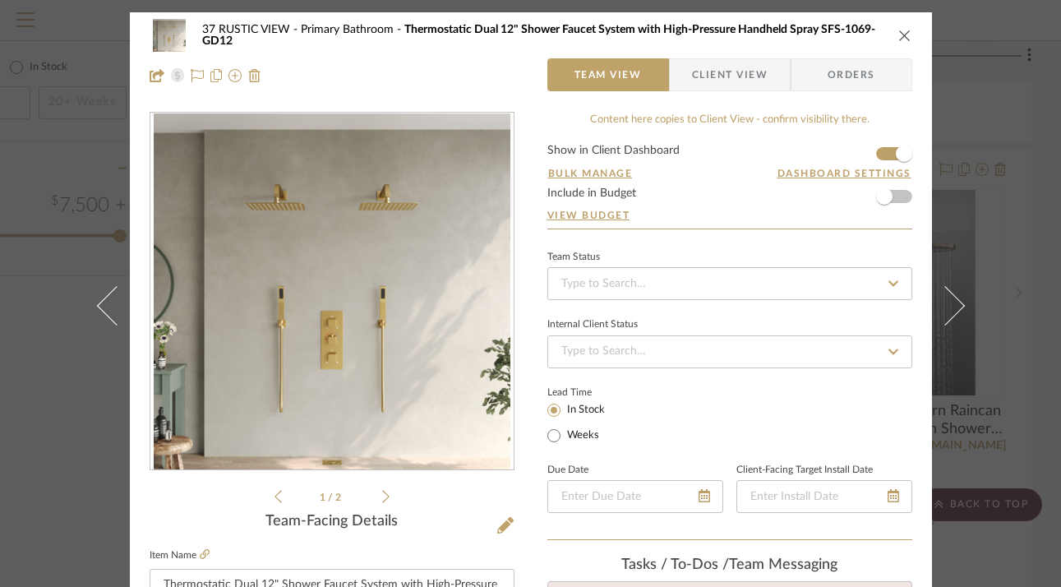
click at [382, 496] on icon at bounding box center [385, 496] width 7 height 15
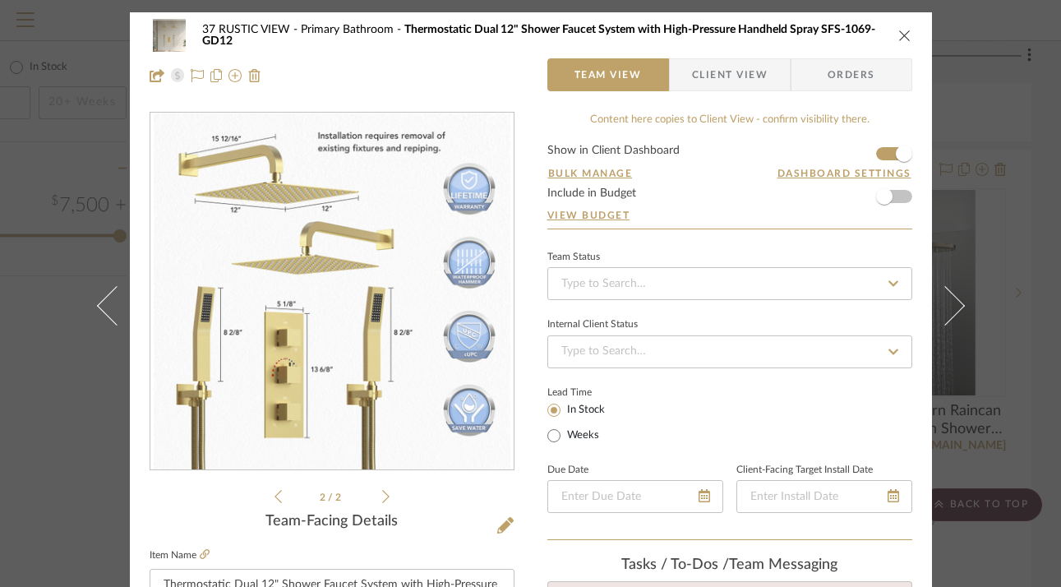
click at [382, 496] on icon at bounding box center [385, 496] width 7 height 15
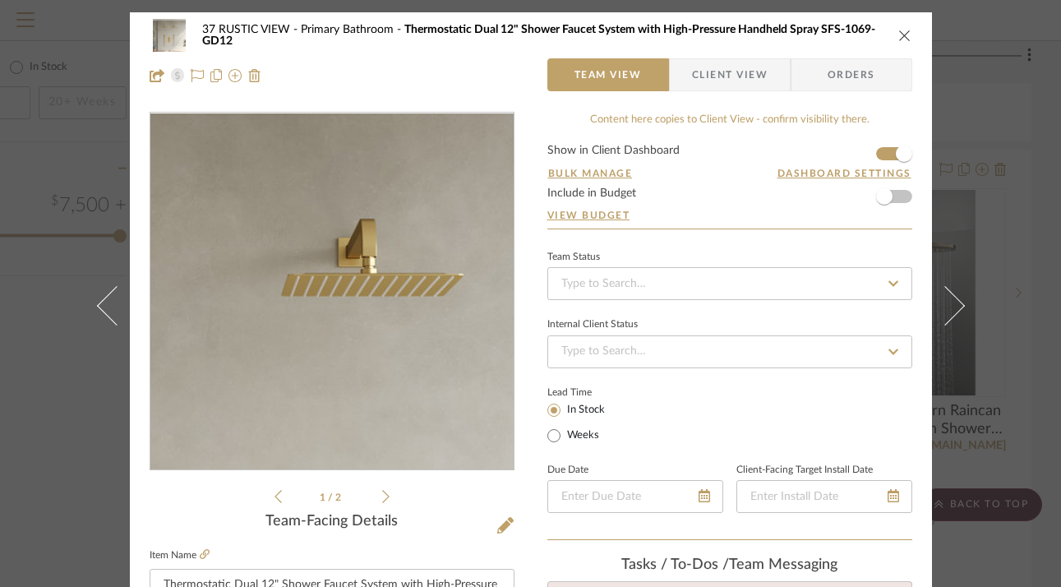
click at [367, 214] on img "0" at bounding box center [332, 291] width 357 height 357
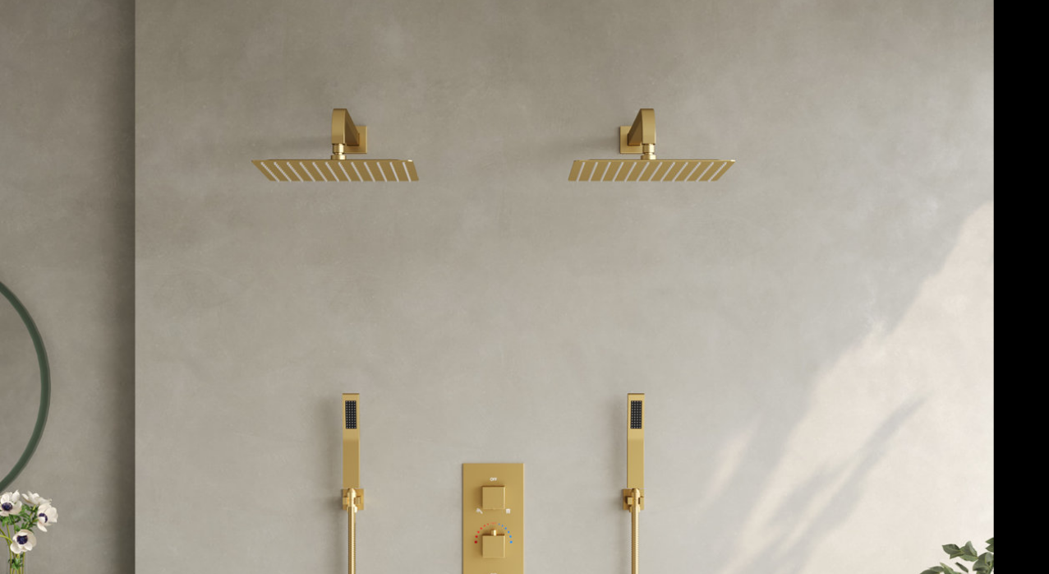
click at [335, 78] on img at bounding box center [531, 293] width 514 height 514
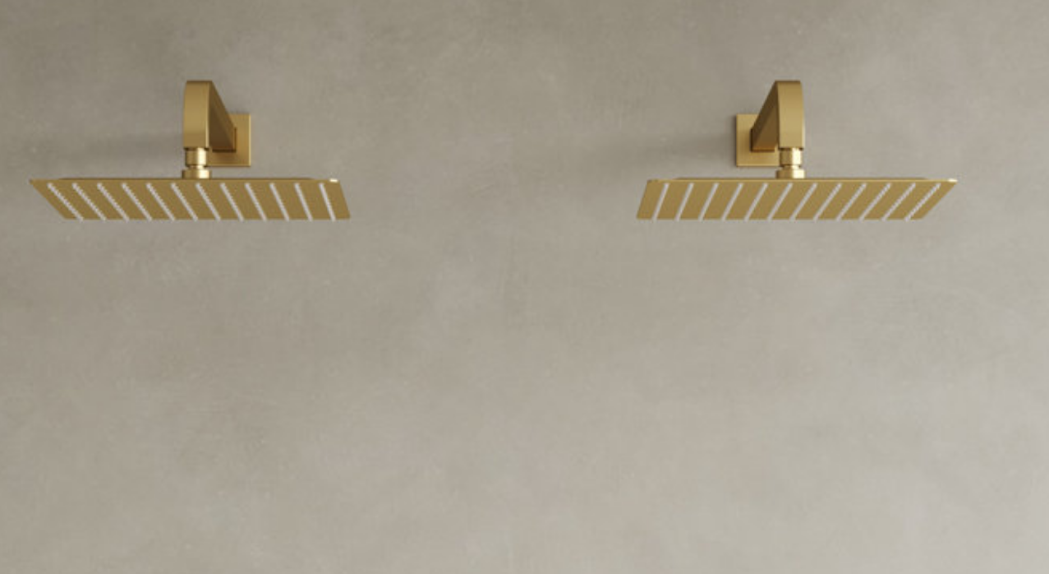
click at [297, 150] on img at bounding box center [531, 421] width 986 height 986
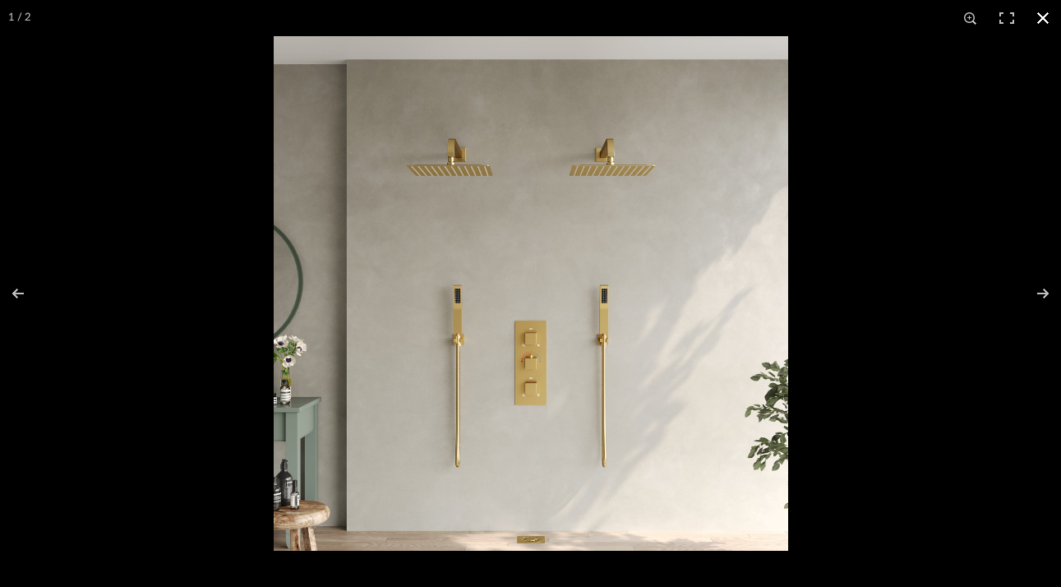
click at [1040, 20] on button at bounding box center [1043, 18] width 36 height 36
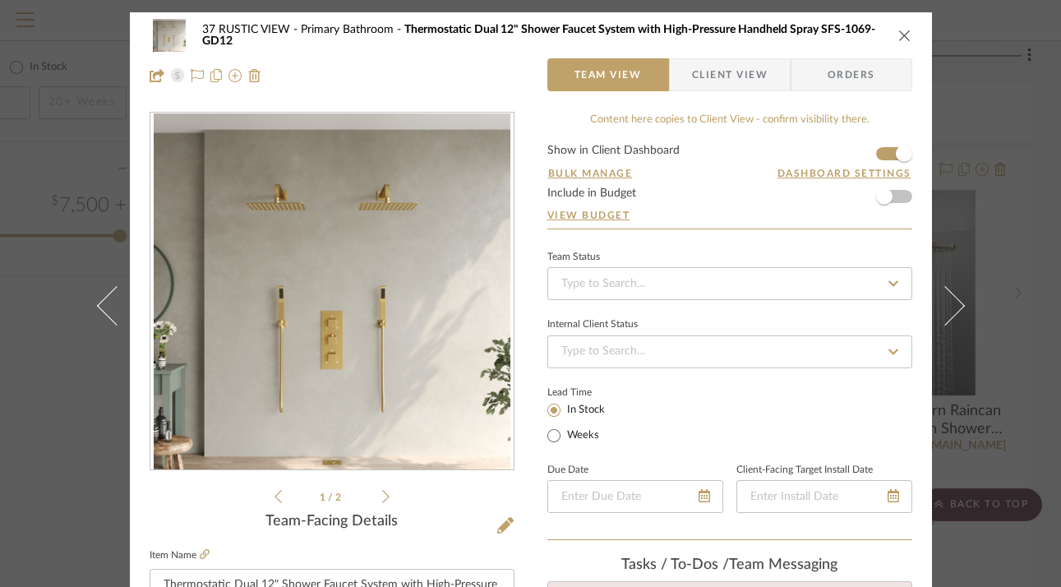
click at [901, 33] on icon "close" at bounding box center [904, 35] width 13 height 13
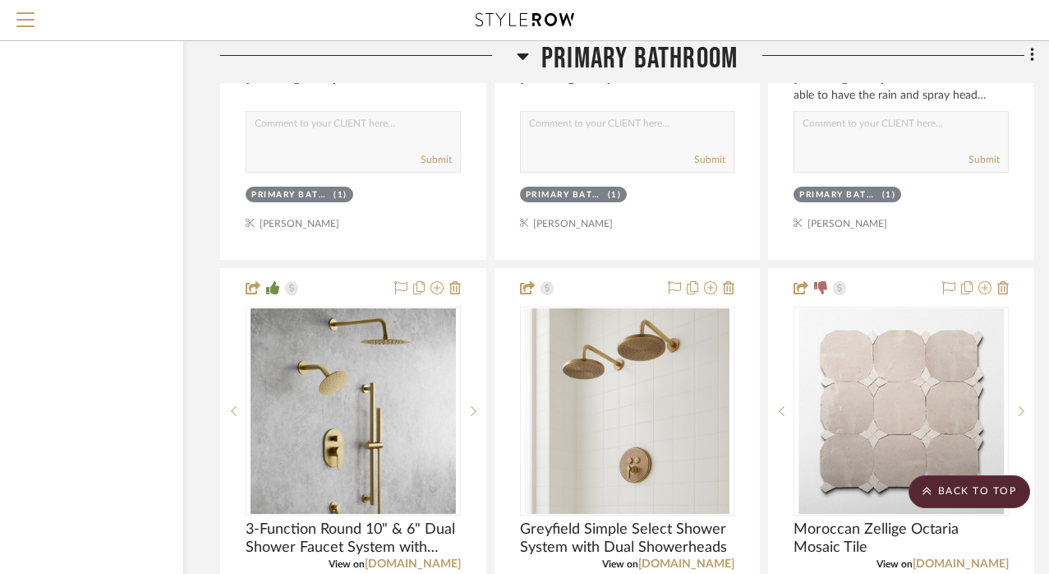
scroll to position [10314, 126]
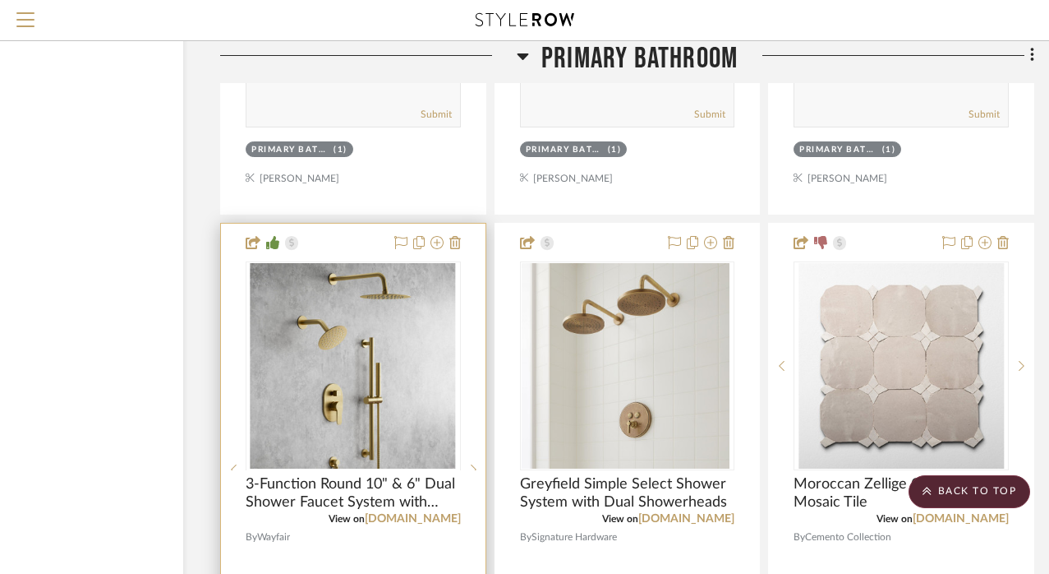
click at [331, 470] on img at bounding box center [353, 572] width 205 height 205
click at [354, 311] on img "0" at bounding box center [353, 365] width 205 height 205
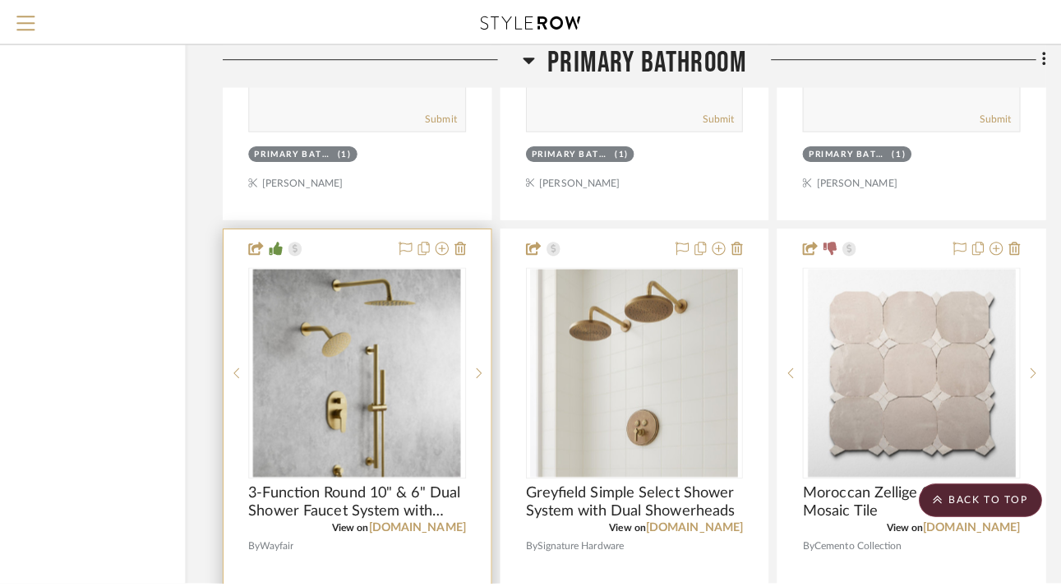
scroll to position [0, 0]
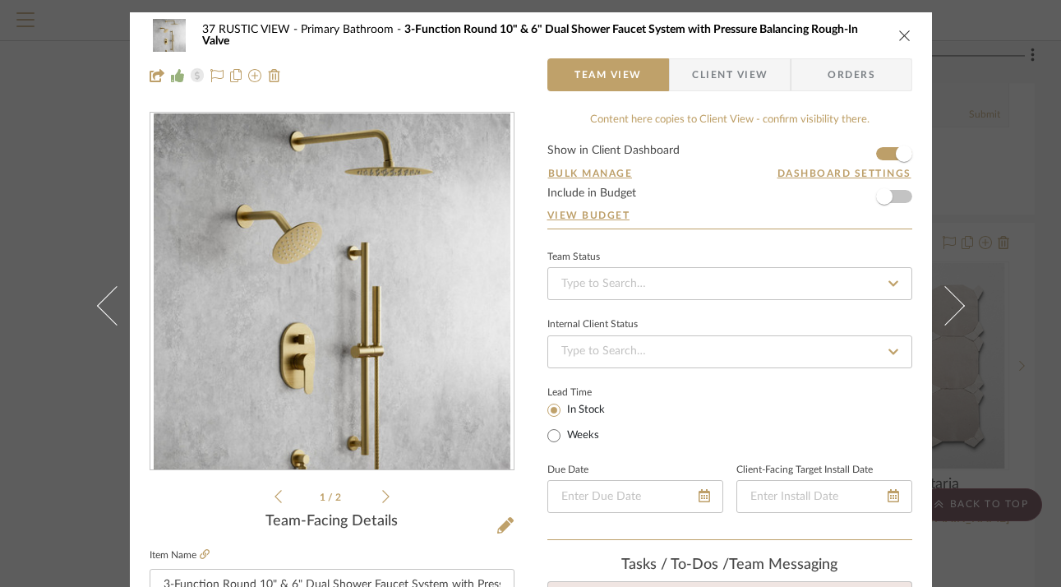
click at [382, 495] on icon at bounding box center [385, 496] width 7 height 13
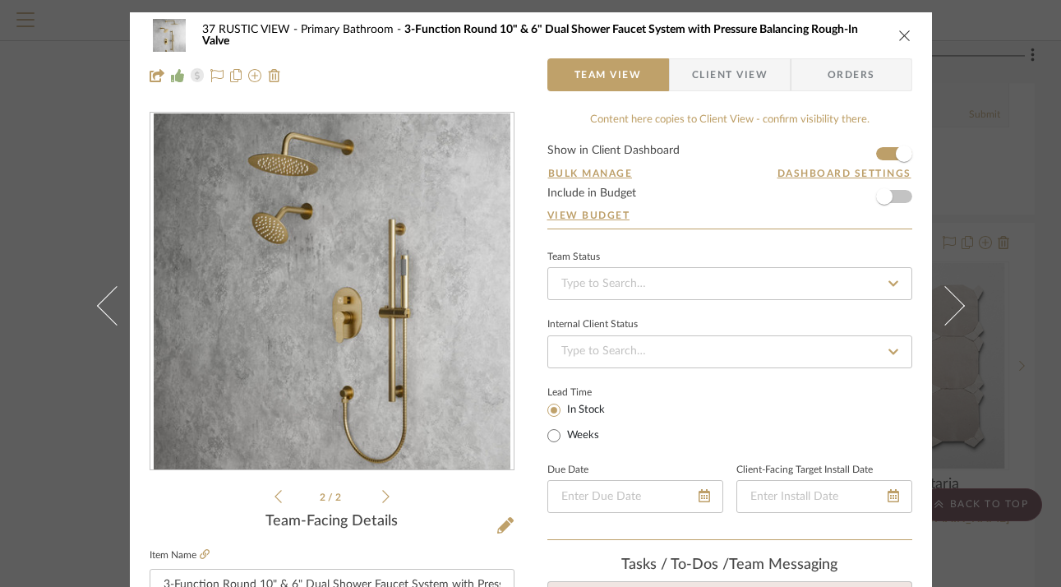
click at [382, 495] on icon at bounding box center [385, 496] width 7 height 13
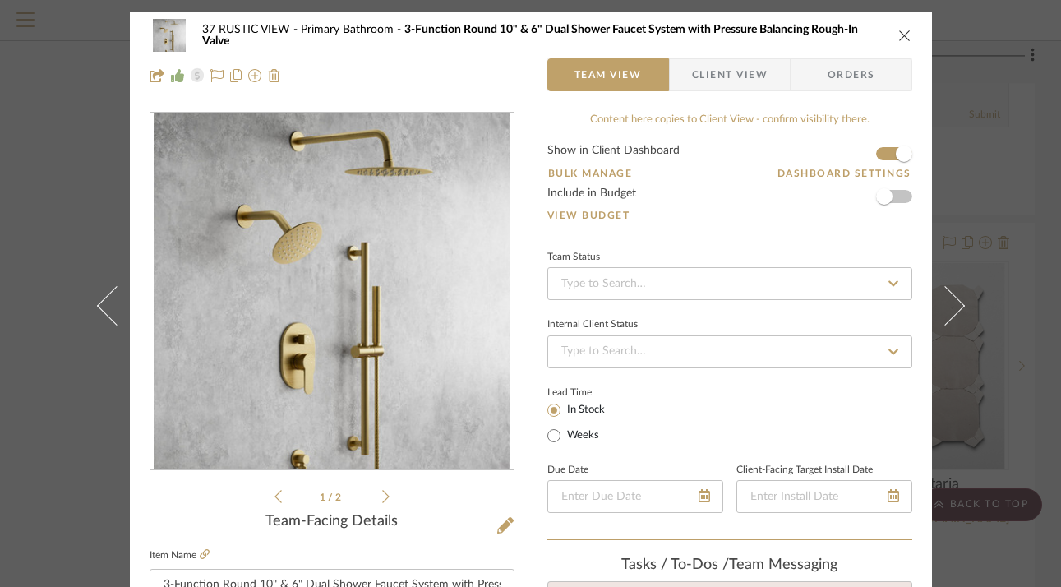
click at [382, 495] on icon at bounding box center [385, 496] width 7 height 13
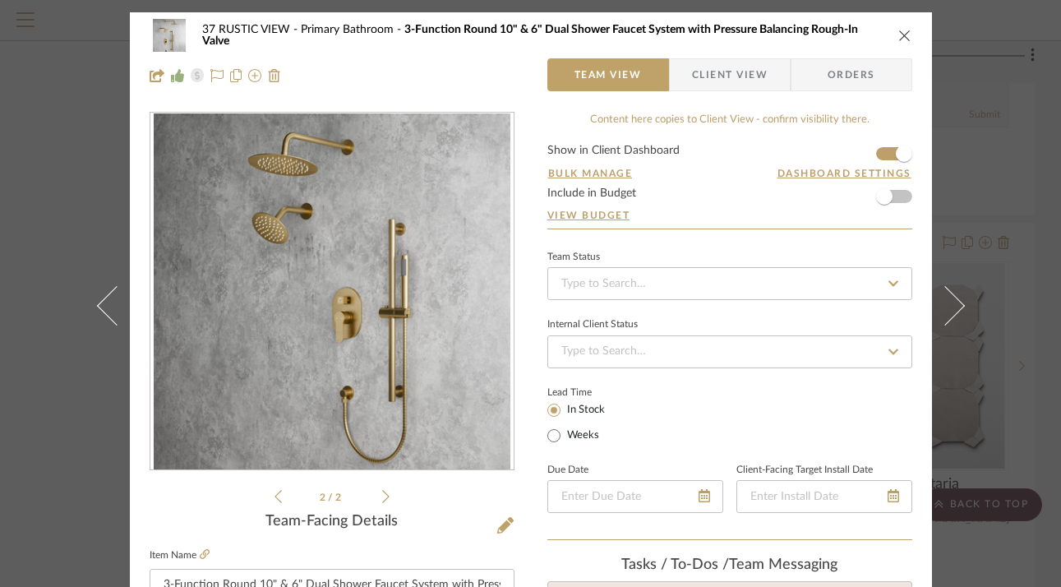
click at [382, 495] on icon at bounding box center [385, 496] width 7 height 13
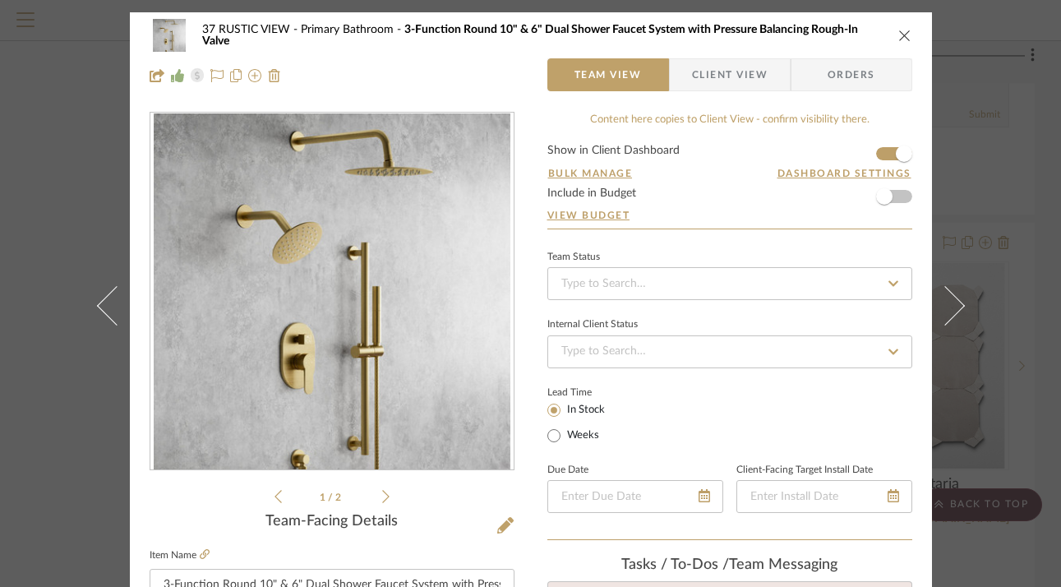
click at [382, 495] on icon at bounding box center [385, 496] width 7 height 13
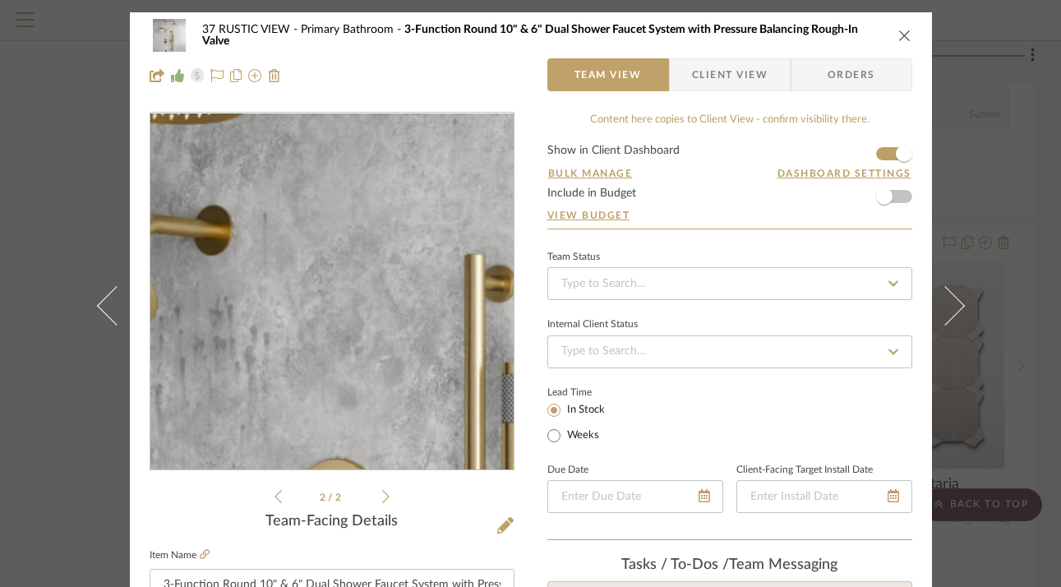
click at [339, 232] on img "1" at bounding box center [332, 291] width 357 height 357
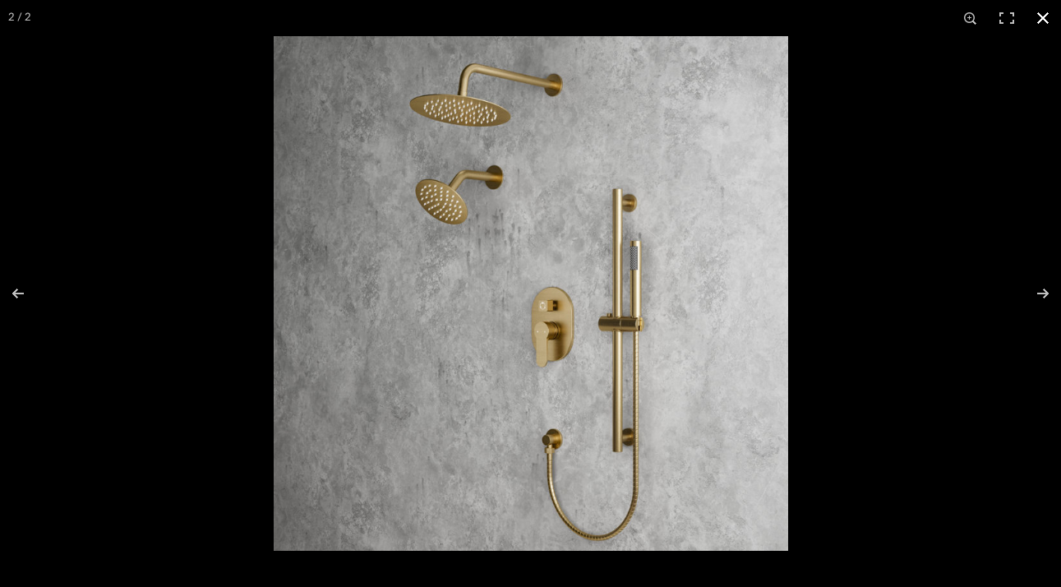
click at [1035, 21] on button at bounding box center [1043, 18] width 36 height 36
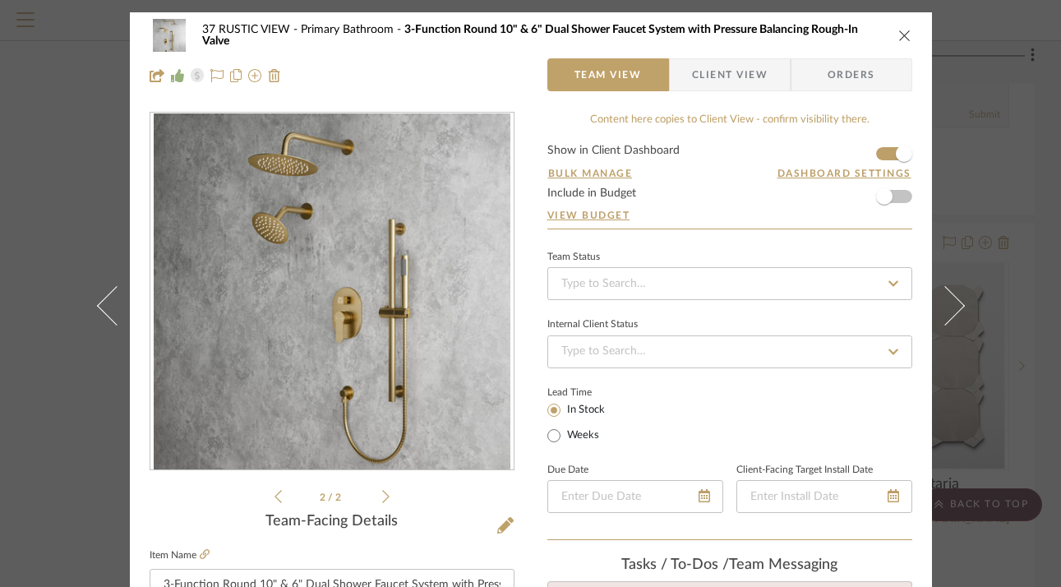
click at [898, 33] on icon "close" at bounding box center [904, 35] width 13 height 13
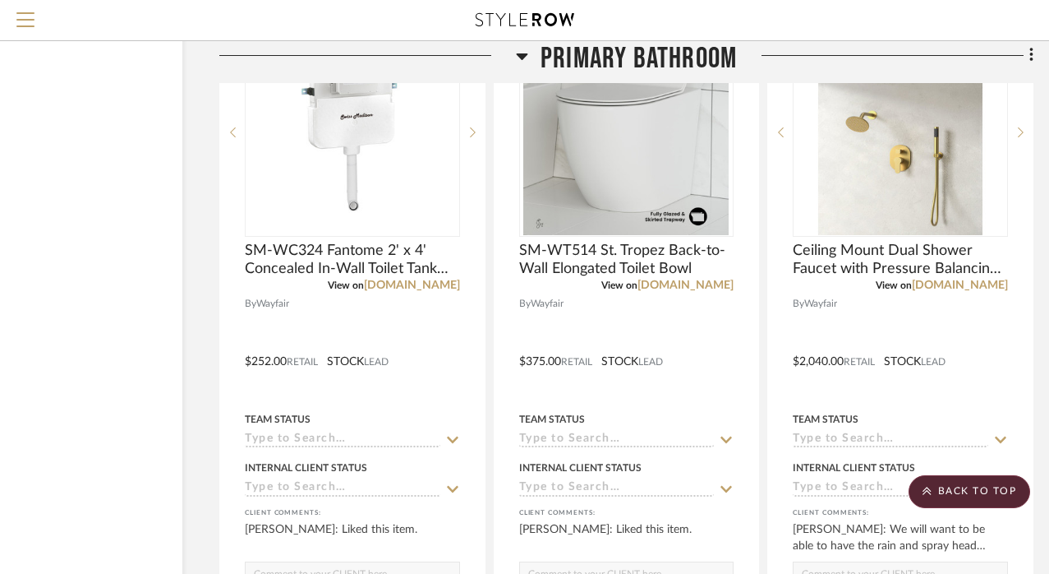
scroll to position [9627, 127]
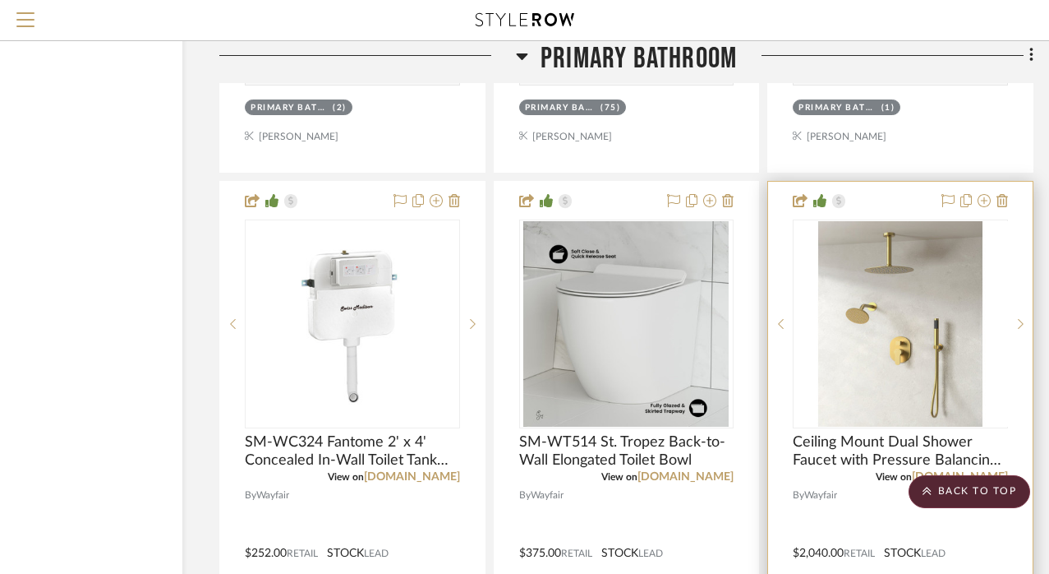
click at [902, 279] on div at bounding box center [900, 323] width 215 height 209
click at [897, 289] on img "0" at bounding box center [900, 323] width 205 height 205
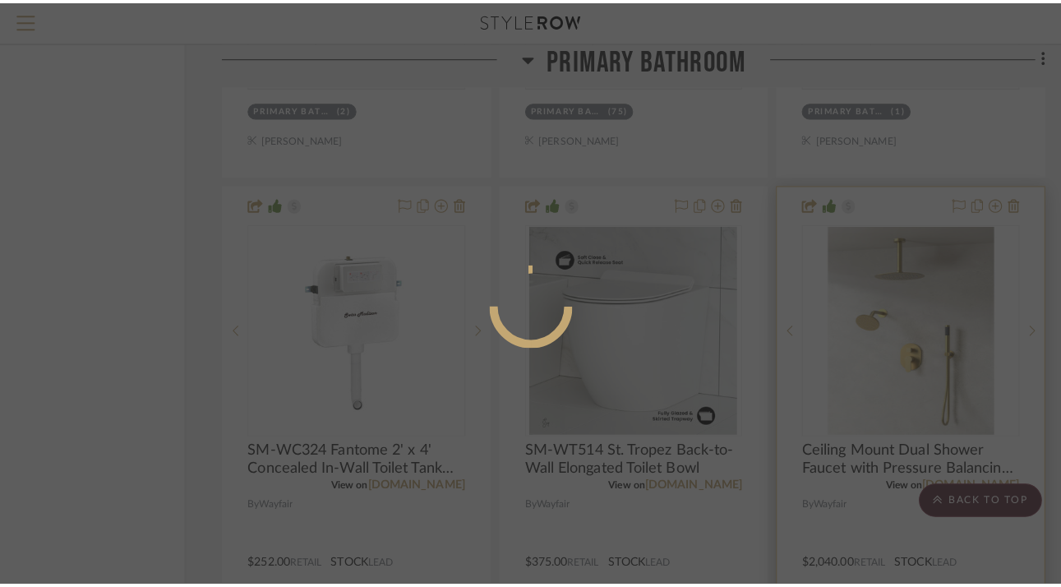
scroll to position [0, 0]
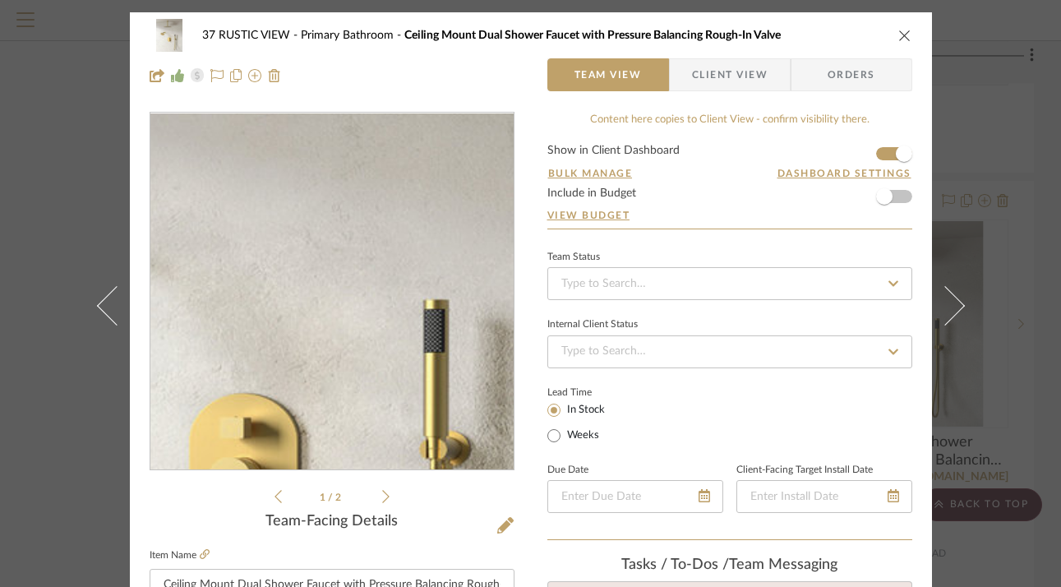
click at [355, 279] on img "0" at bounding box center [332, 291] width 357 height 357
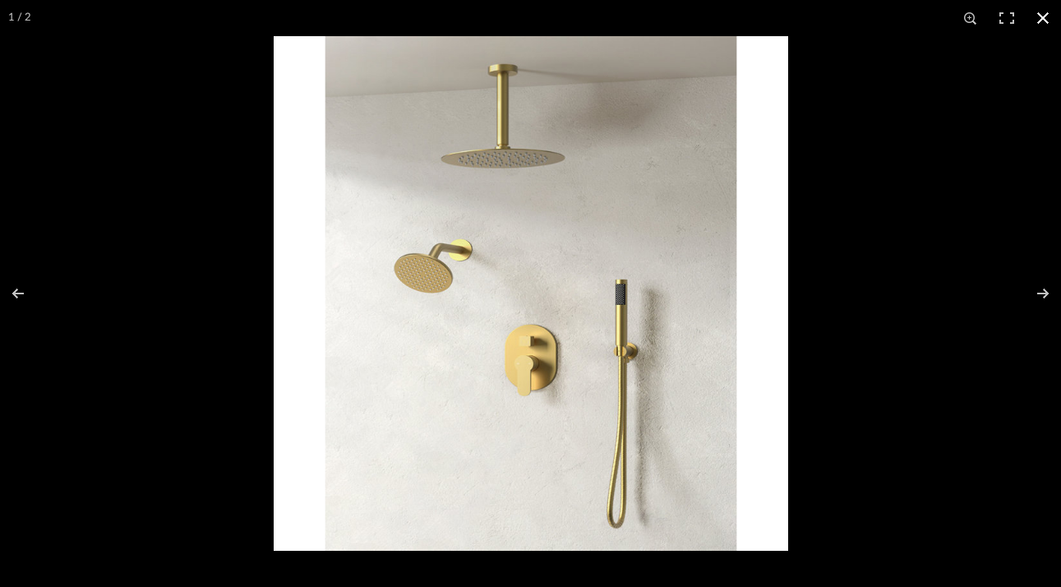
click at [1049, 13] on button at bounding box center [1043, 18] width 36 height 36
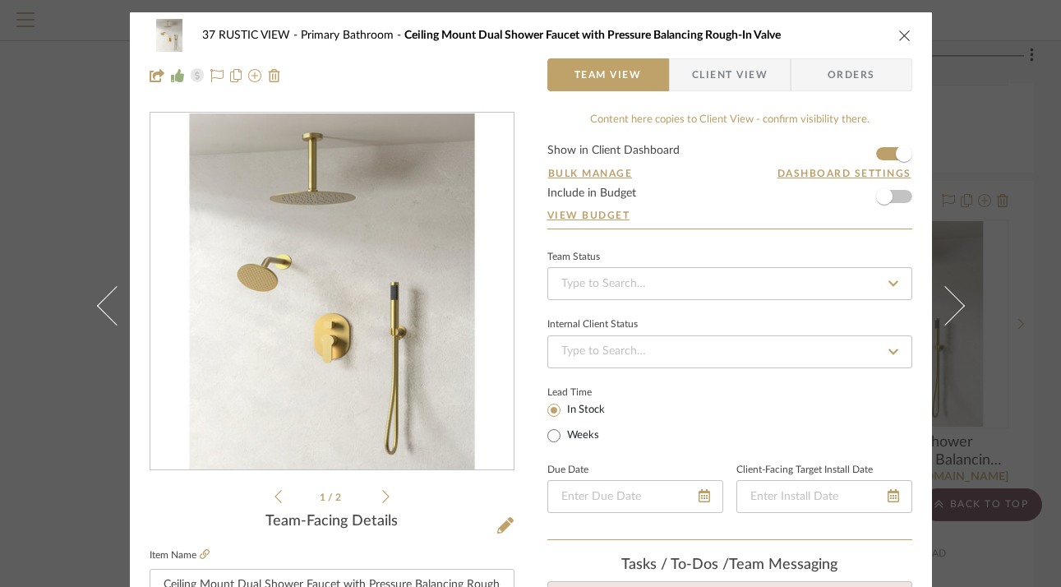
click at [902, 35] on icon "close" at bounding box center [904, 35] width 13 height 13
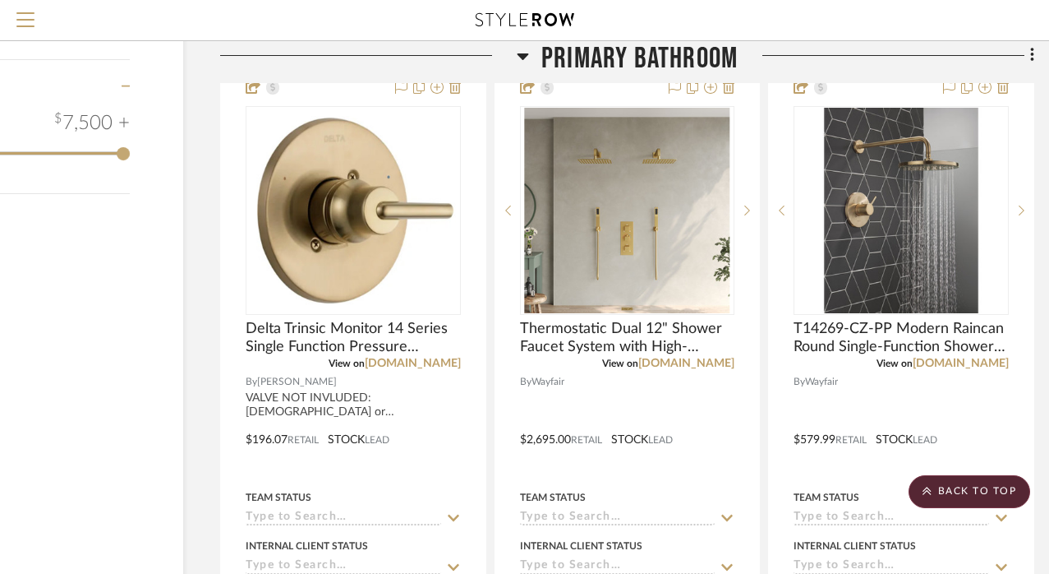
scroll to position [2403, 126]
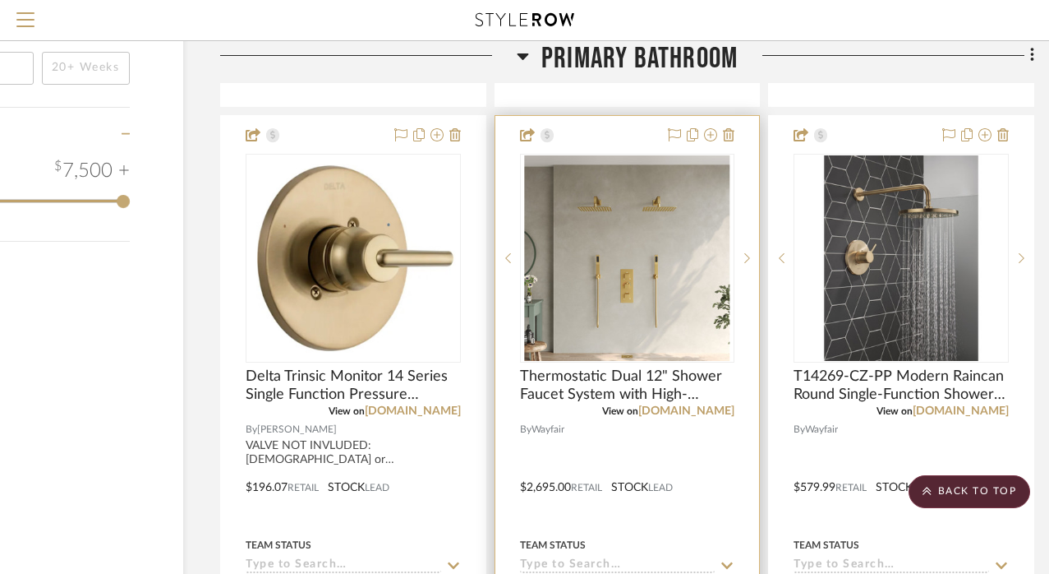
click at [647, 256] on img "0" at bounding box center [626, 257] width 205 height 205
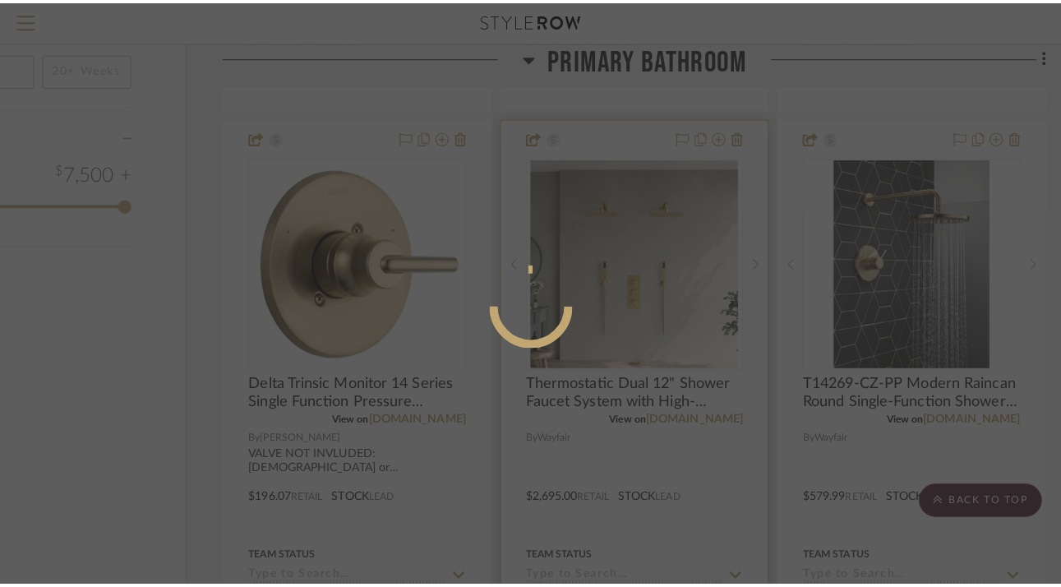
scroll to position [0, 0]
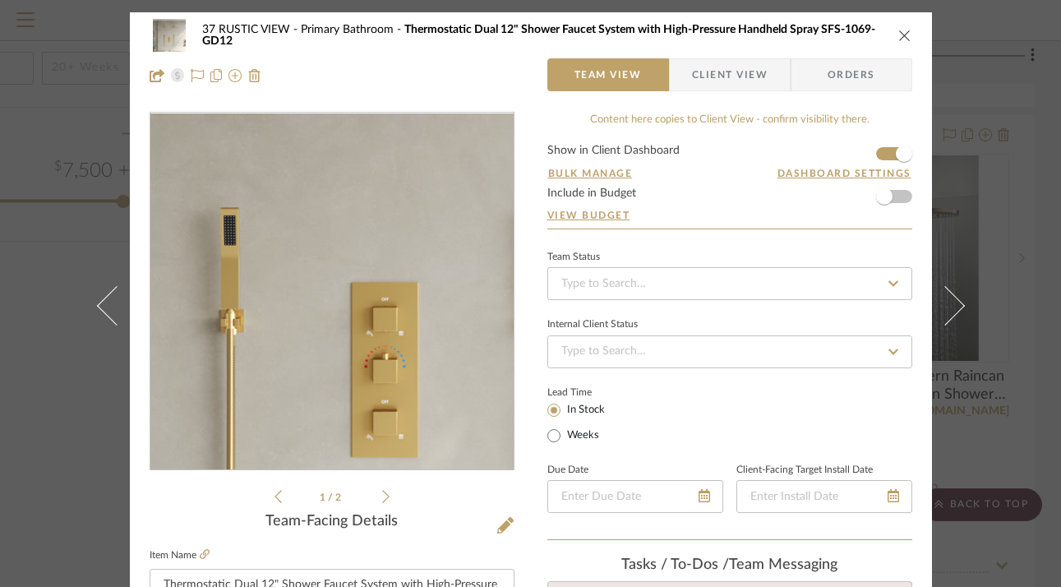
click at [308, 311] on img "0" at bounding box center [332, 291] width 357 height 357
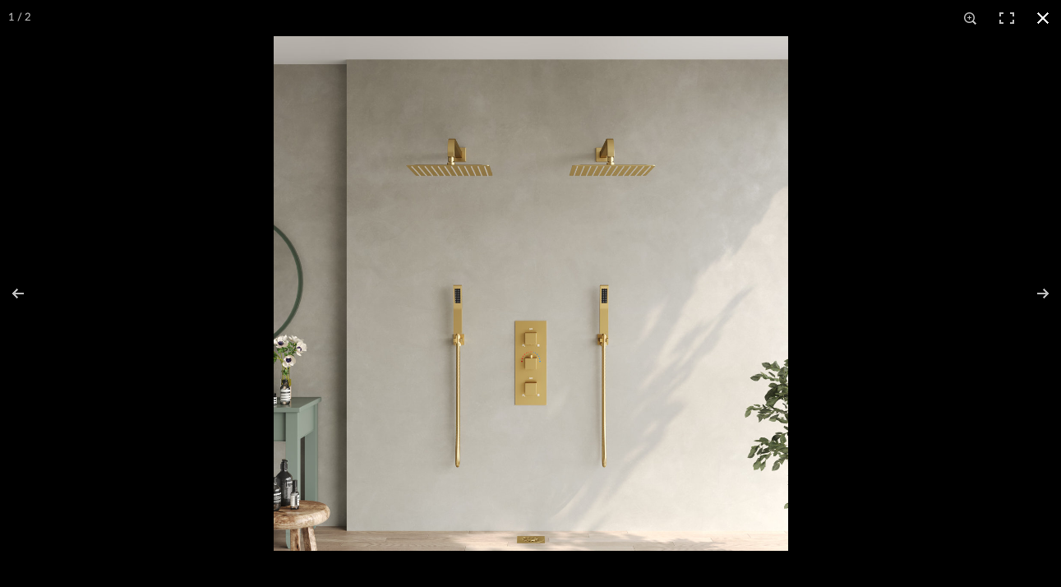
click at [1045, 18] on button at bounding box center [1043, 18] width 36 height 36
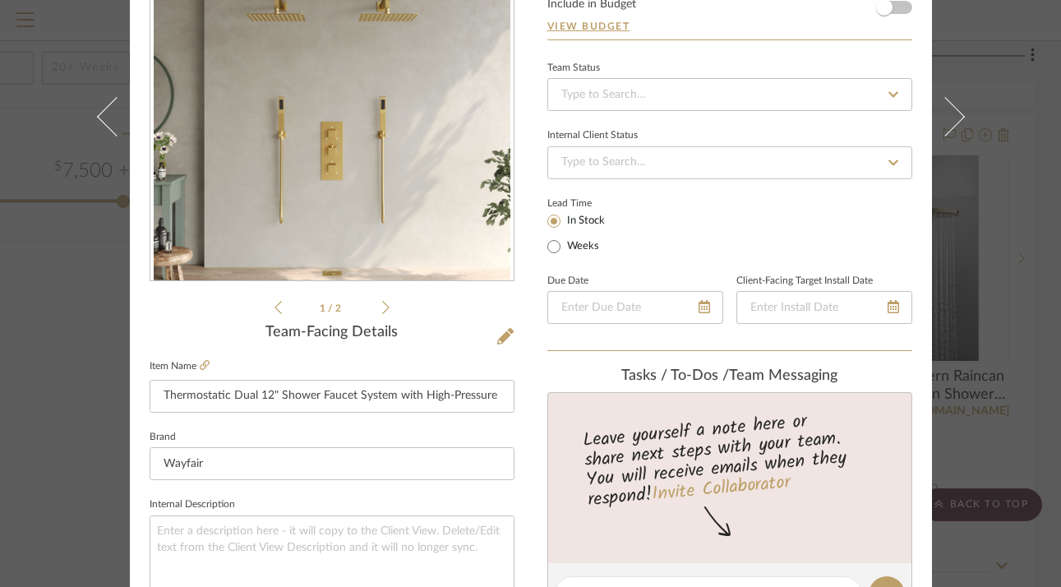
scroll to position [177, 0]
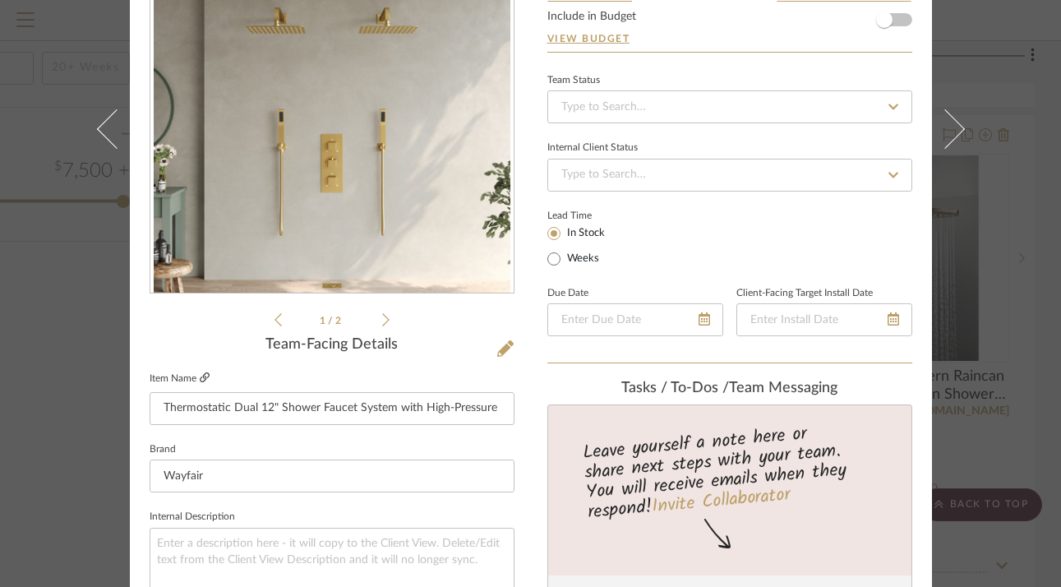
click at [201, 379] on icon at bounding box center [205, 377] width 10 height 10
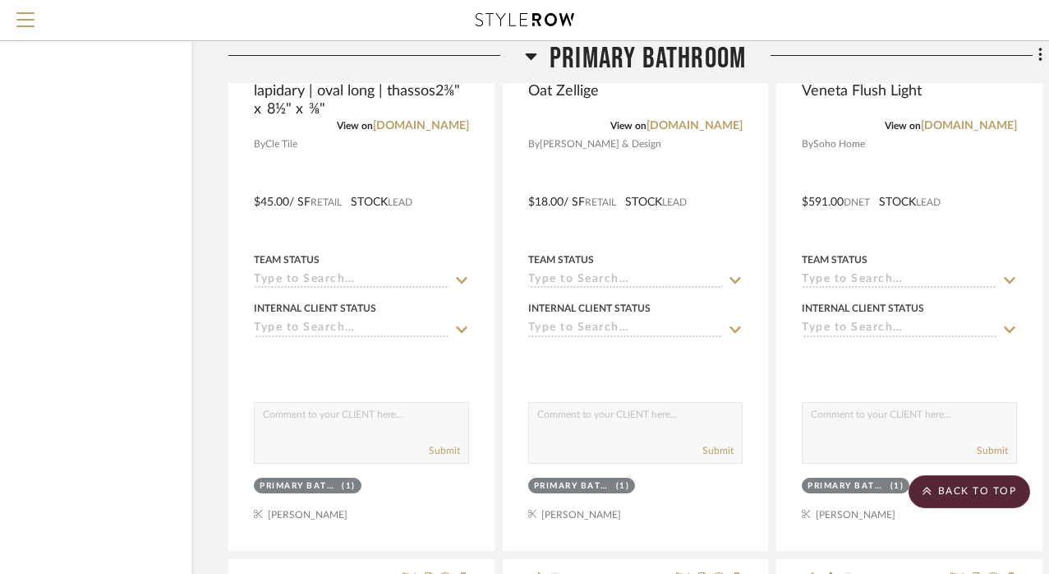
scroll to position [8521, 118]
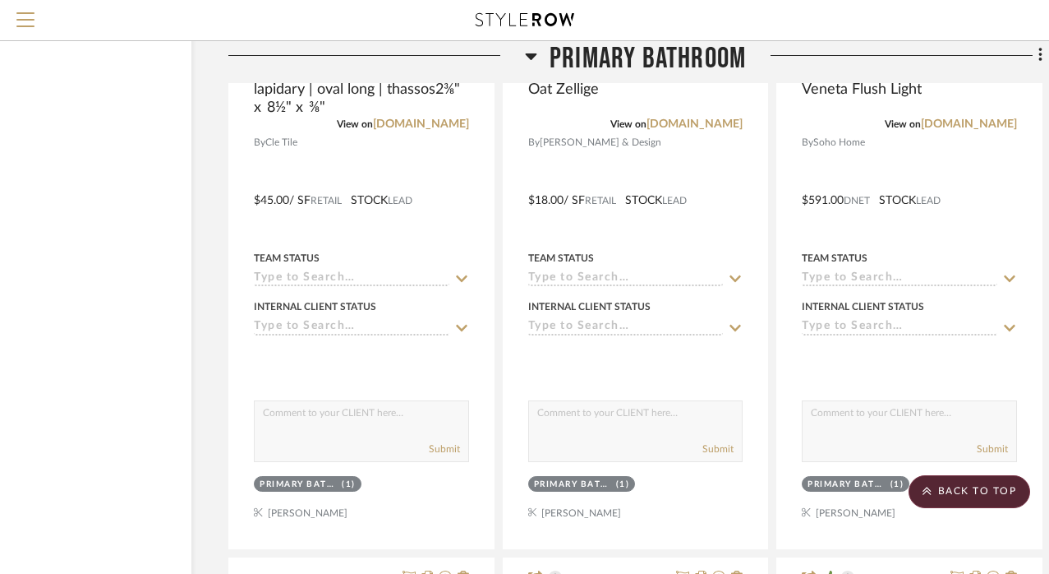
click at [529, 56] on icon at bounding box center [531, 56] width 12 height 7
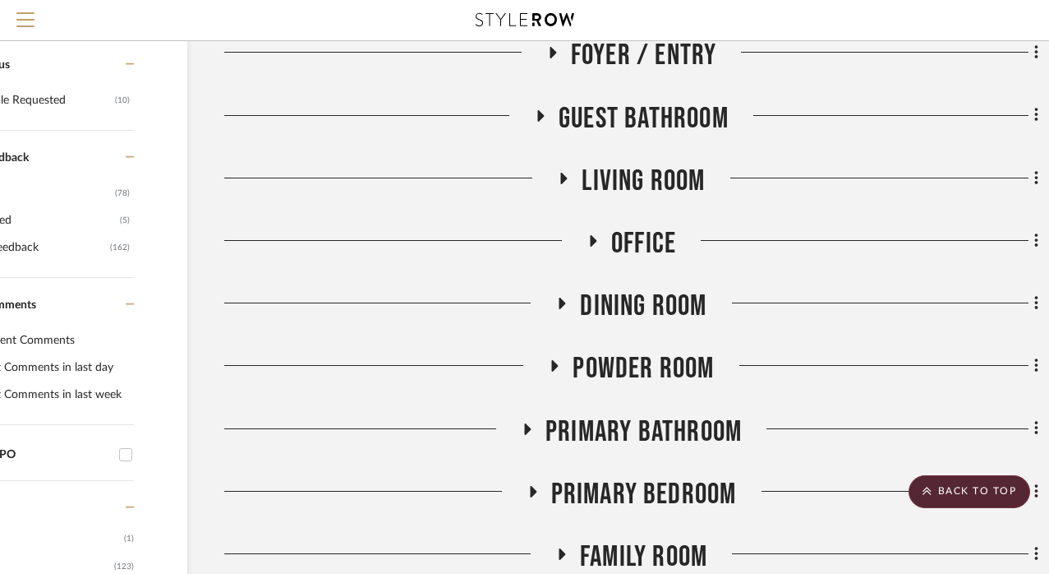
scroll to position [570, 122]
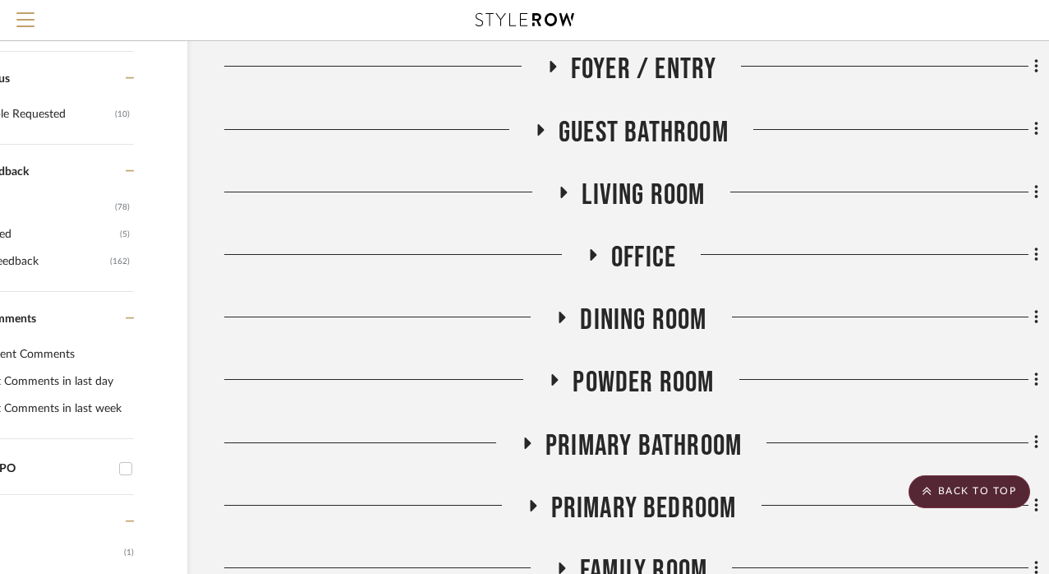
click at [540, 123] on icon at bounding box center [541, 129] width 20 height 12
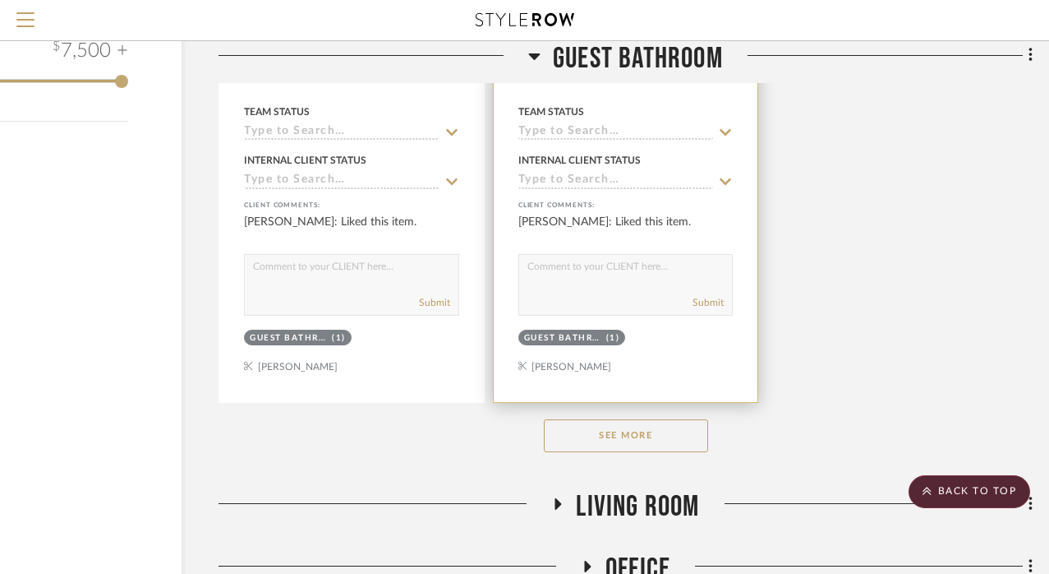
scroll to position [2543, 127]
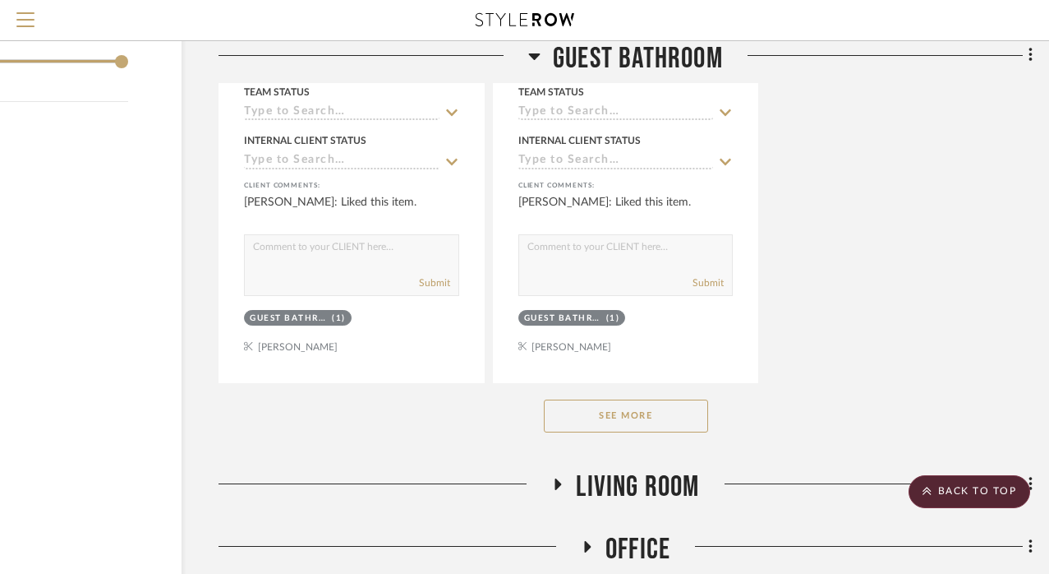
click at [662, 414] on button "See More" at bounding box center [626, 415] width 164 height 33
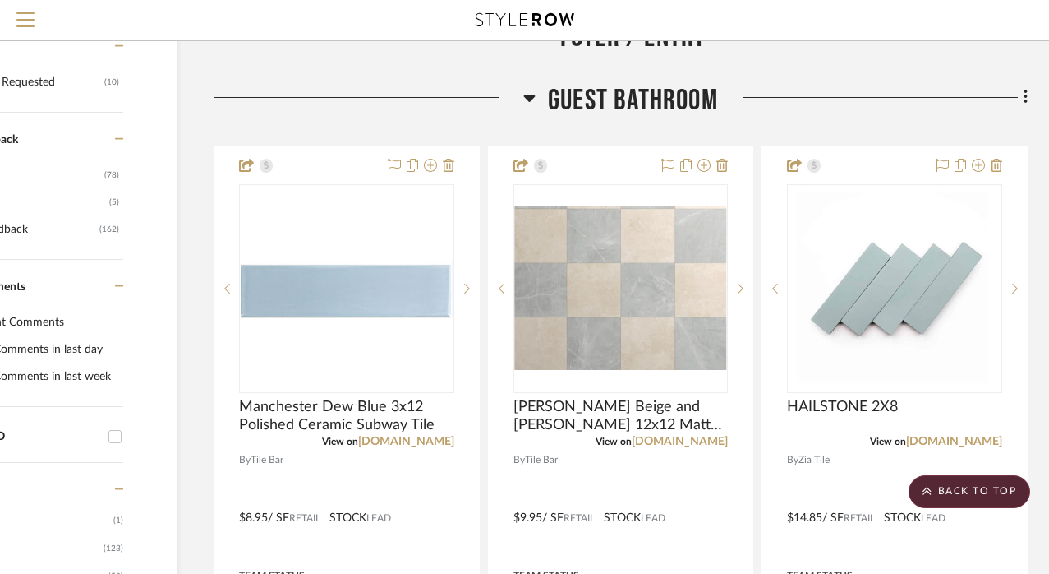
scroll to position [598, 132]
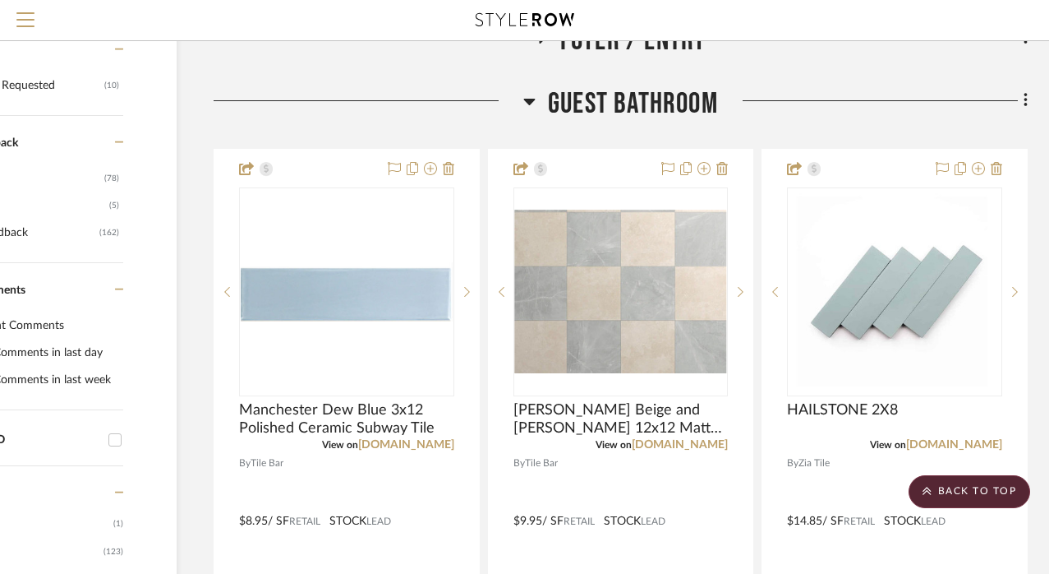
click at [533, 96] on icon at bounding box center [529, 101] width 12 height 20
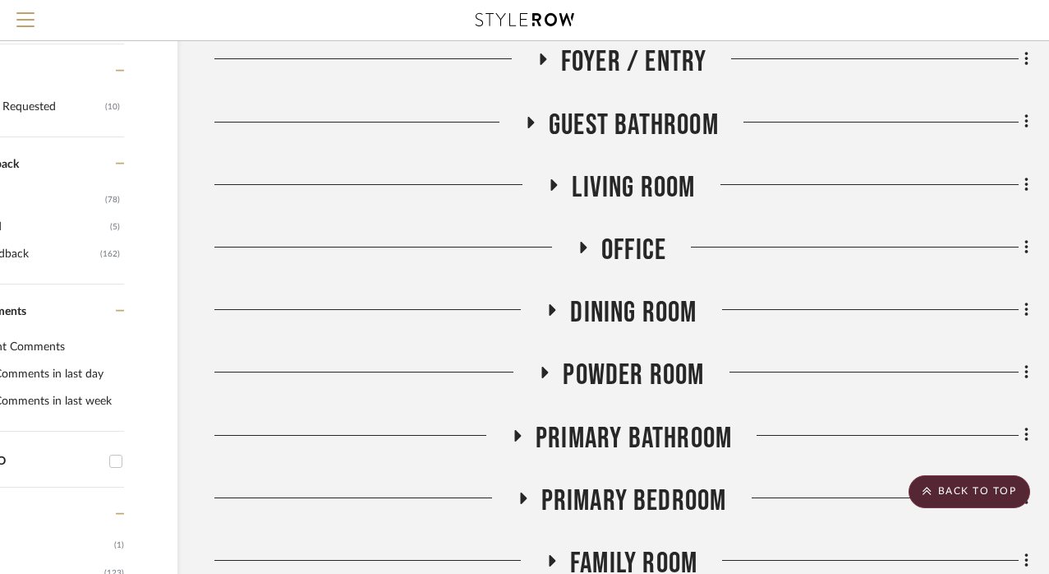
scroll to position [638, 131]
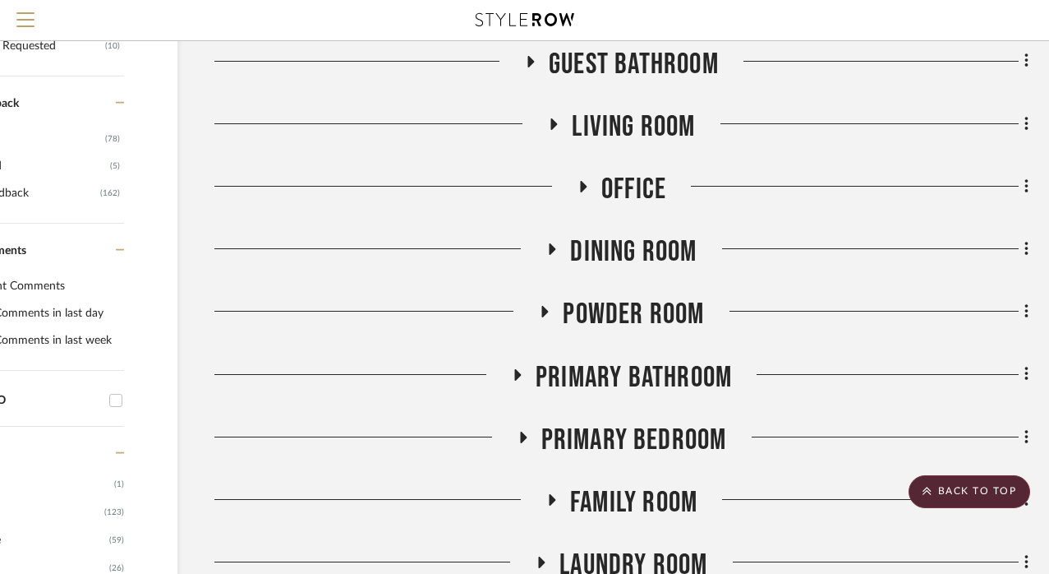
click at [540, 307] on icon at bounding box center [545, 312] width 20 height 12
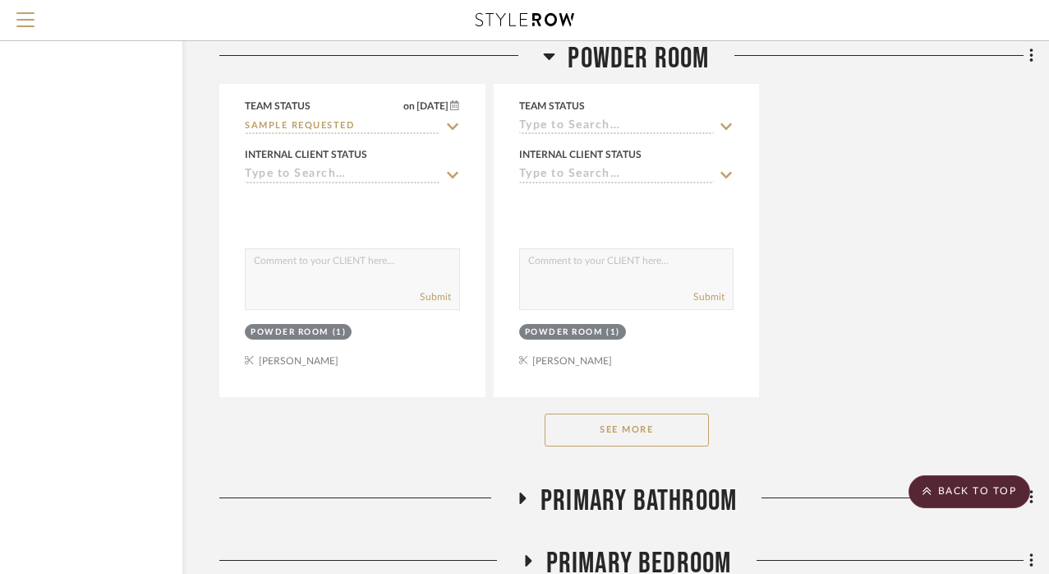
scroll to position [2810, 127]
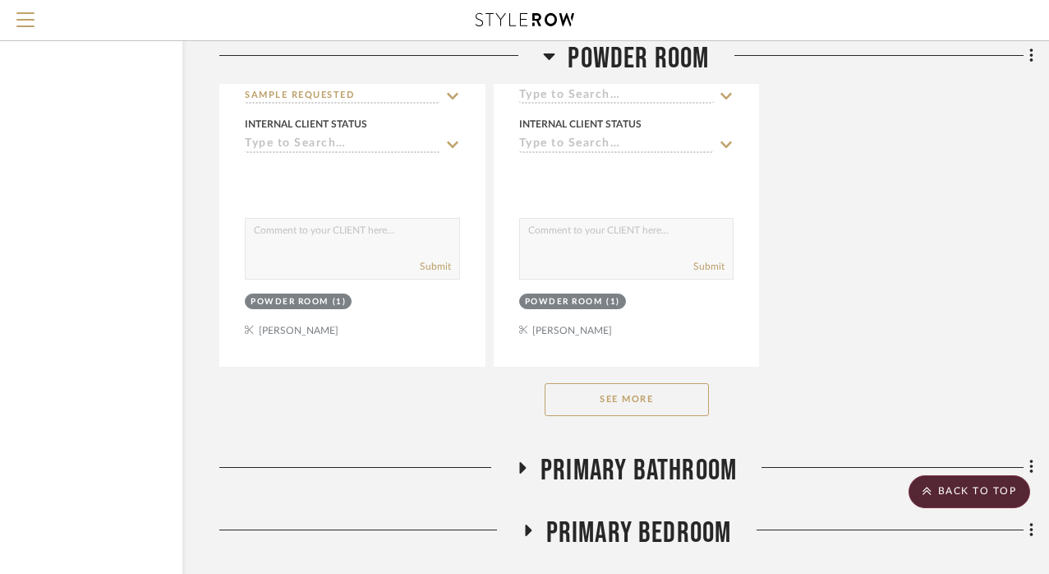
click at [691, 394] on button "See More" at bounding box center [627, 399] width 164 height 33
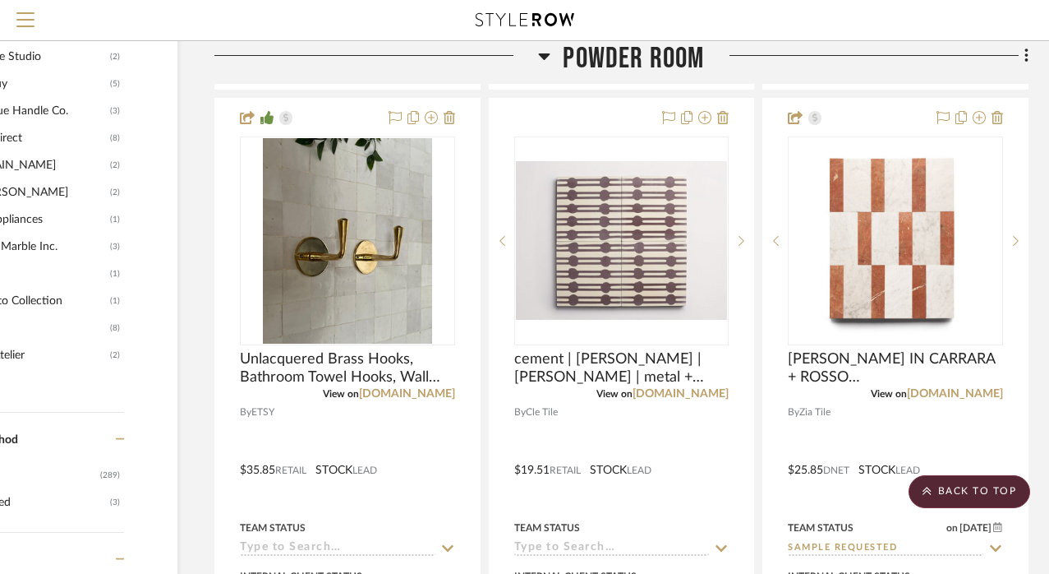
scroll to position [1628, 131]
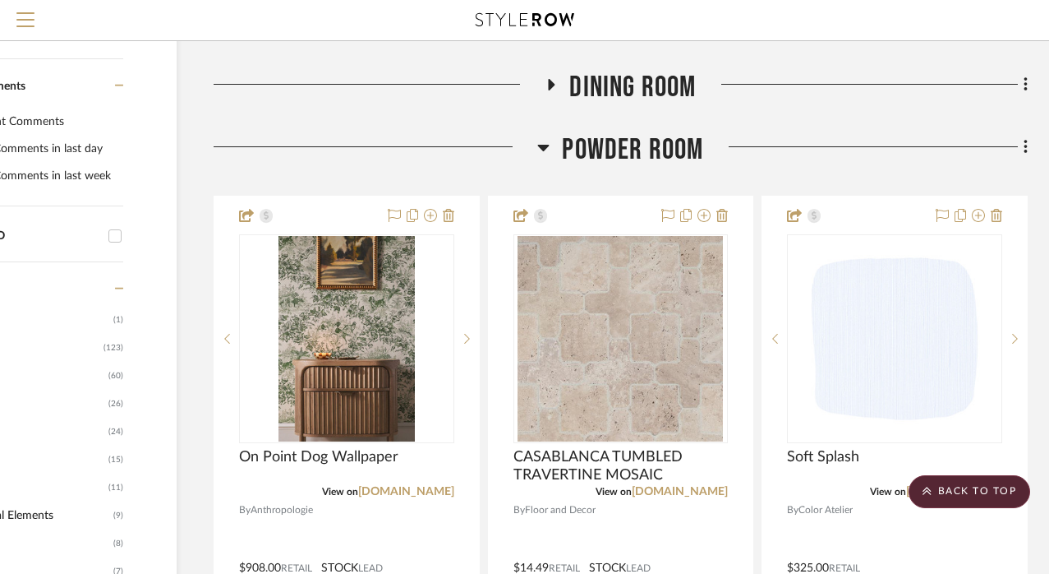
scroll to position [808, 132]
